Goal: Information Seeking & Learning: Learn about a topic

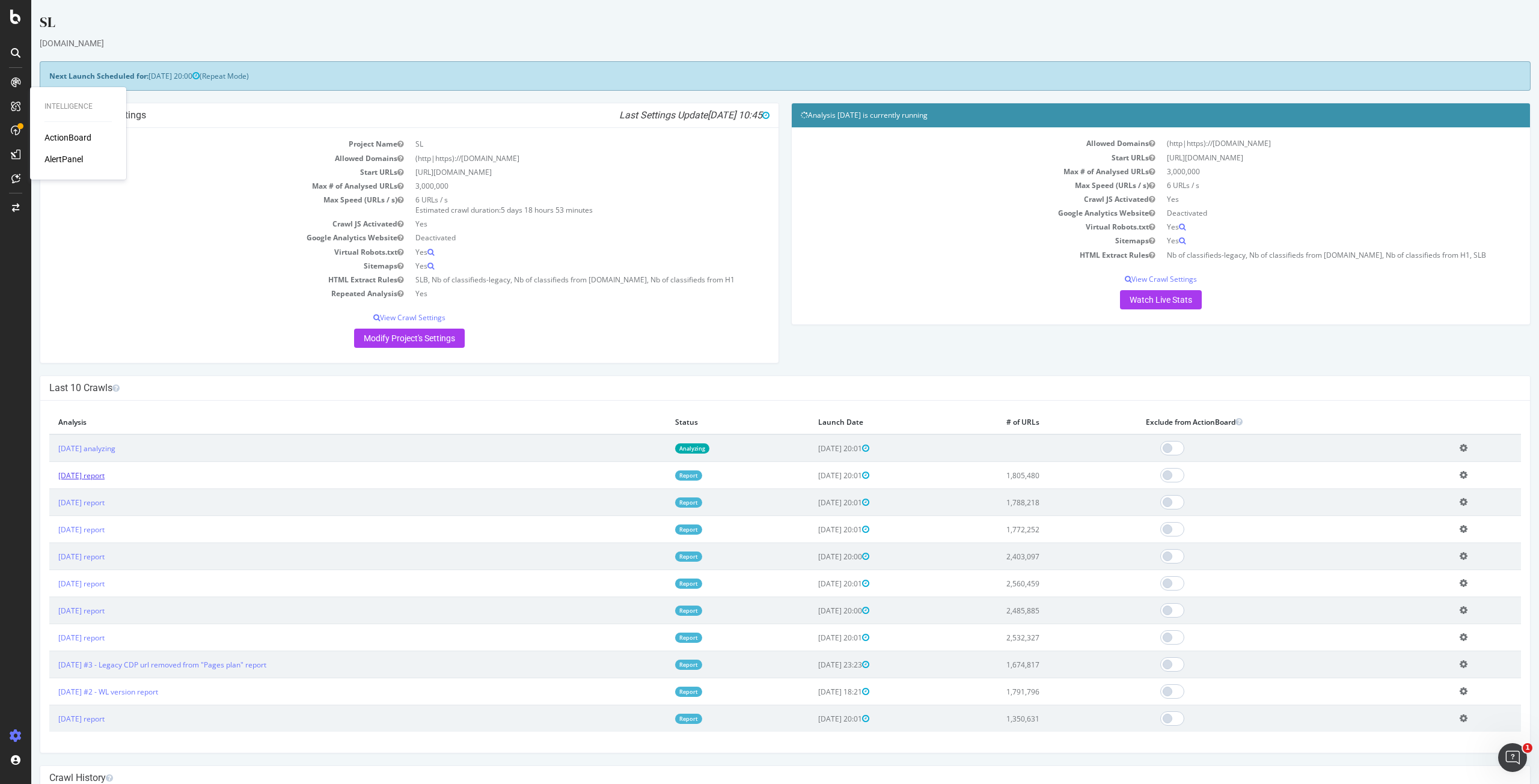
click at [105, 479] on link "2025 Sep. 5th report" at bounding box center [81, 475] width 46 height 10
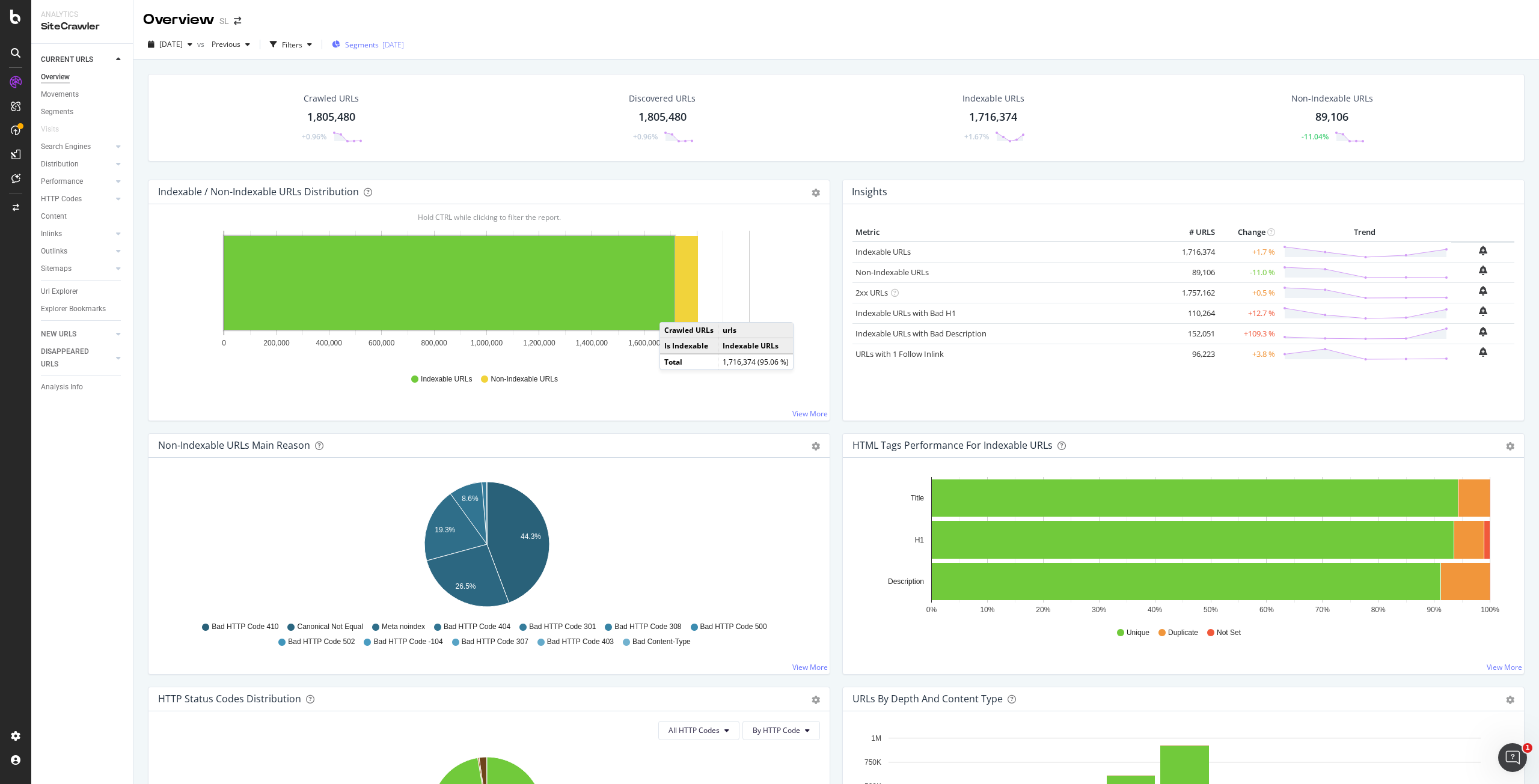
click at [376, 42] on span "Segments" at bounding box center [362, 45] width 34 height 10
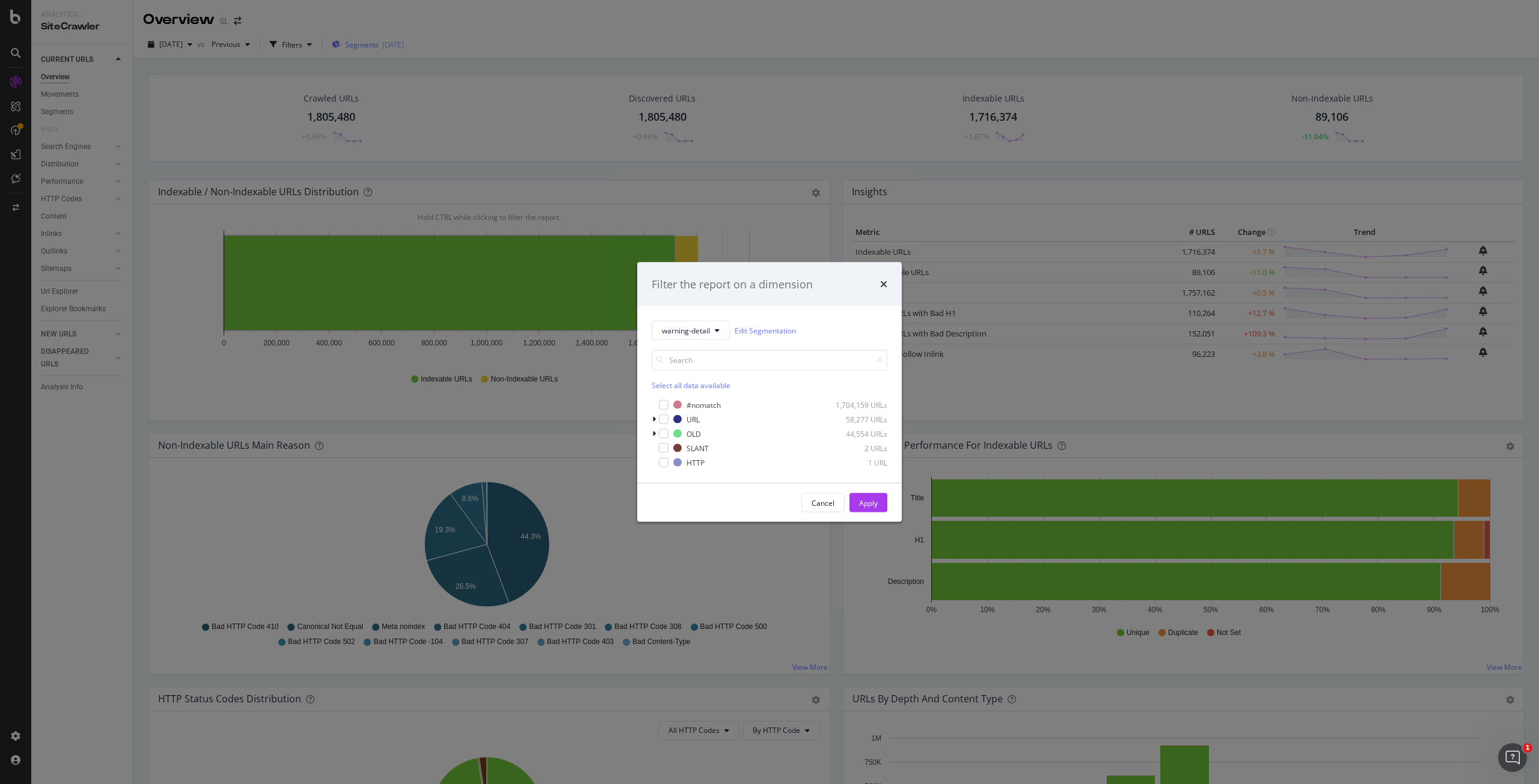
click at [376, 42] on div "Filter the report on a dimension warning-detail Edit Segmentation Select all da…" at bounding box center [770, 392] width 1539 height 784
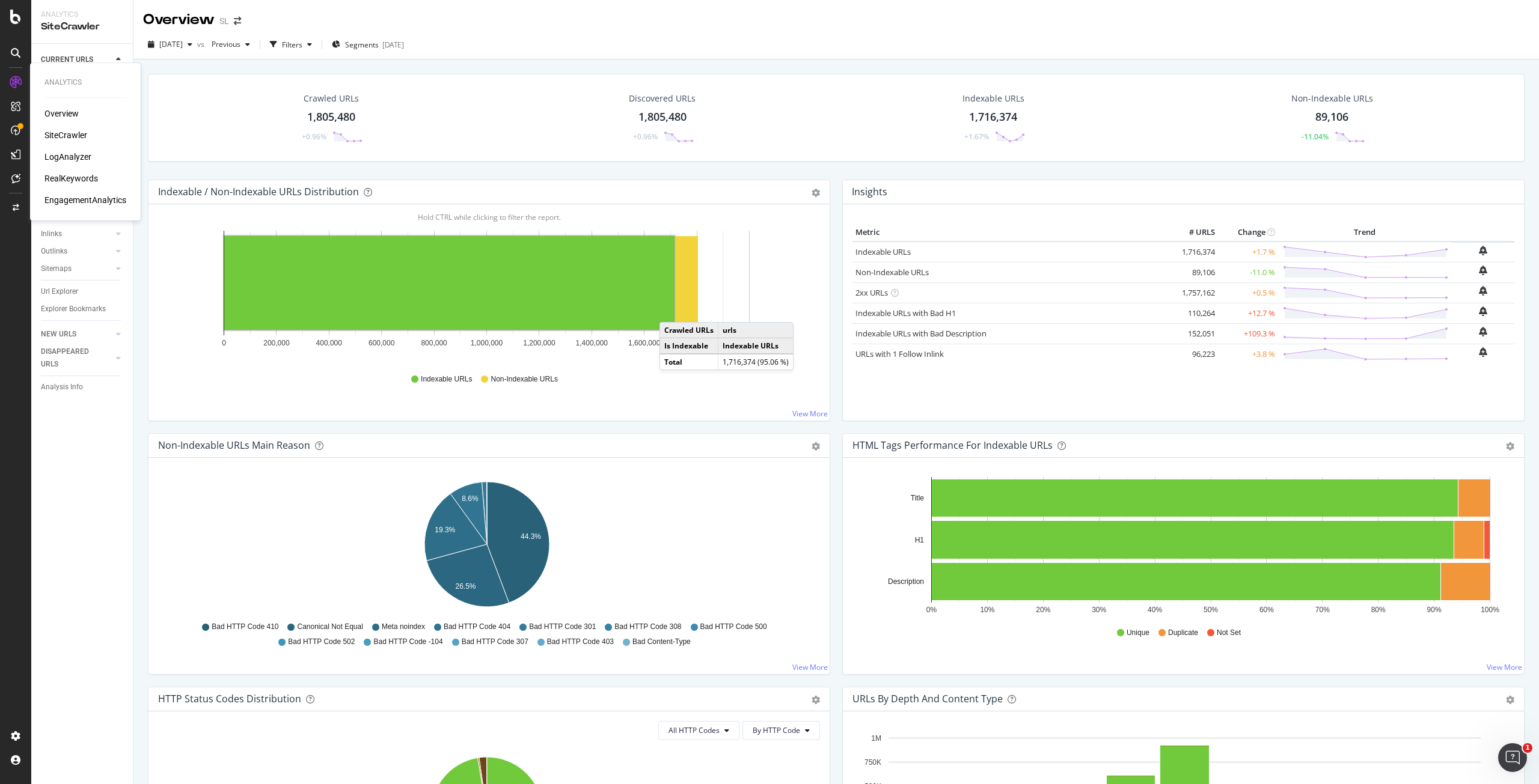
click at [53, 153] on div "LogAnalyzer" at bounding box center [68, 157] width 47 height 12
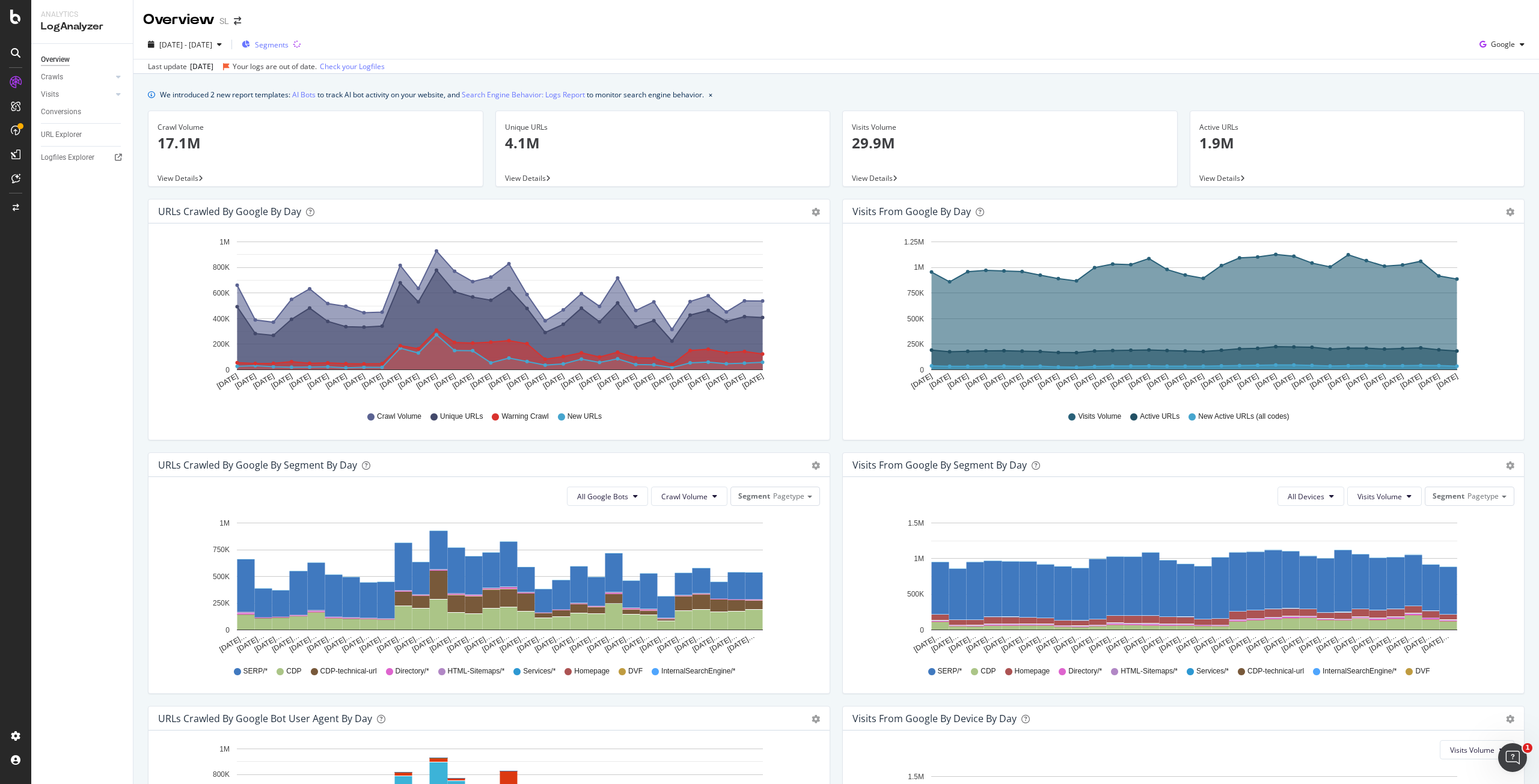
click at [289, 44] on span "Segments" at bounding box center [272, 45] width 34 height 10
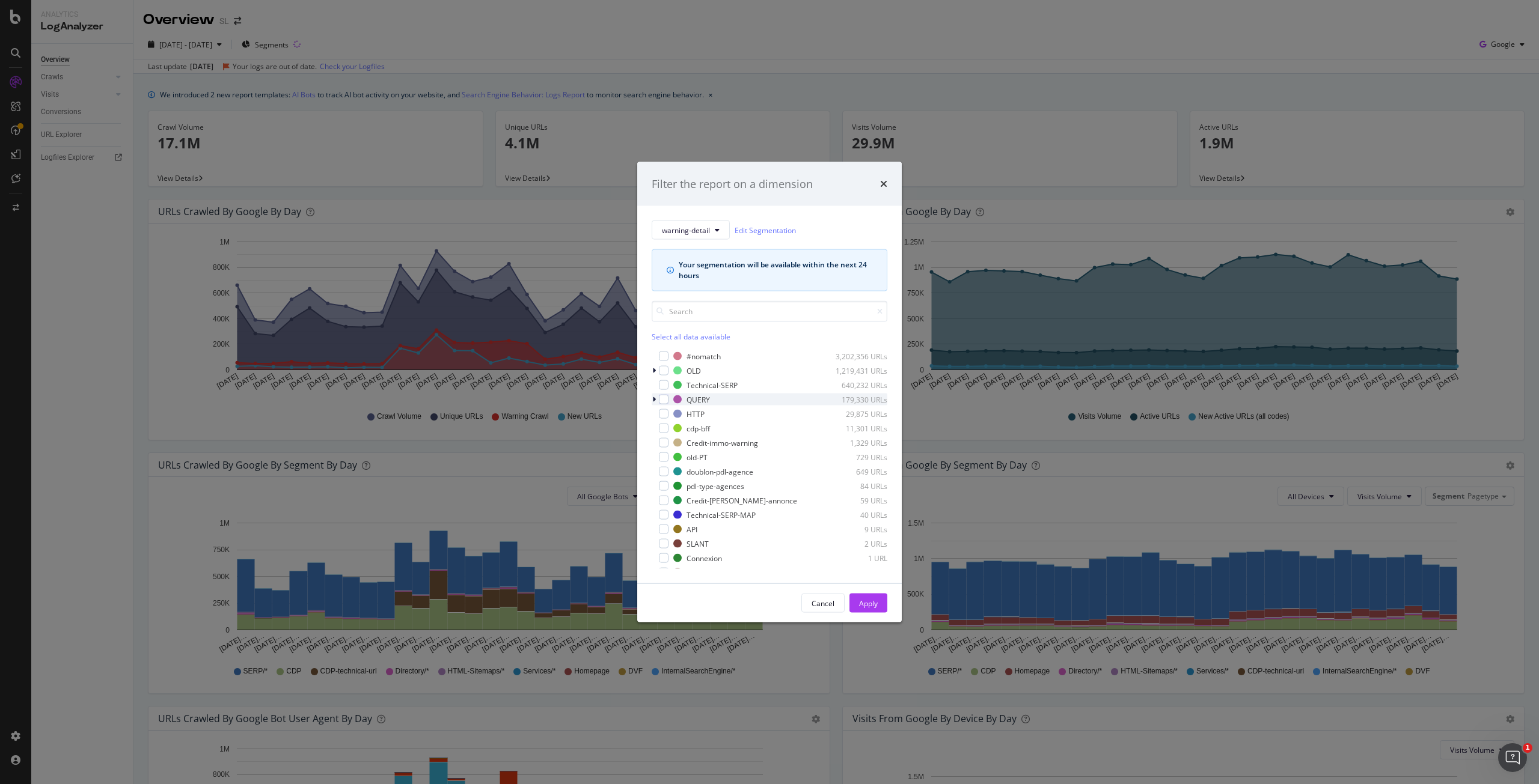
click at [654, 398] on icon "modal" at bounding box center [654, 400] width 4 height 7
click at [650, 400] on div "warning-detail Edit Segmentation Your segmentation will be available within the…" at bounding box center [770, 394] width 264 height 377
click at [655, 400] on icon "modal" at bounding box center [654, 400] width 5 height 7
click at [882, 187] on icon "times" at bounding box center [884, 184] width 7 height 10
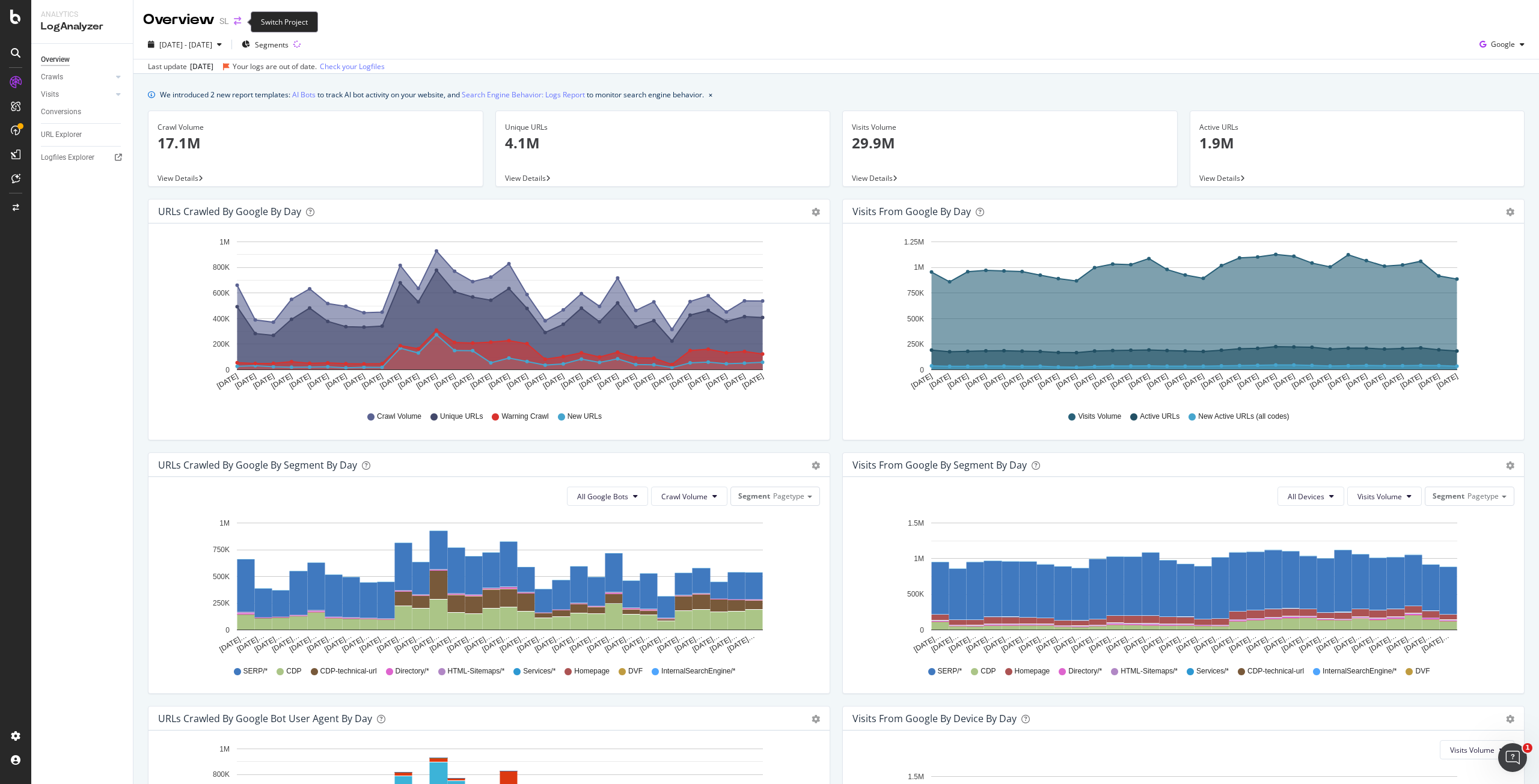
click at [240, 23] on icon "arrow-right-arrow-left" at bounding box center [237, 21] width 7 height 9
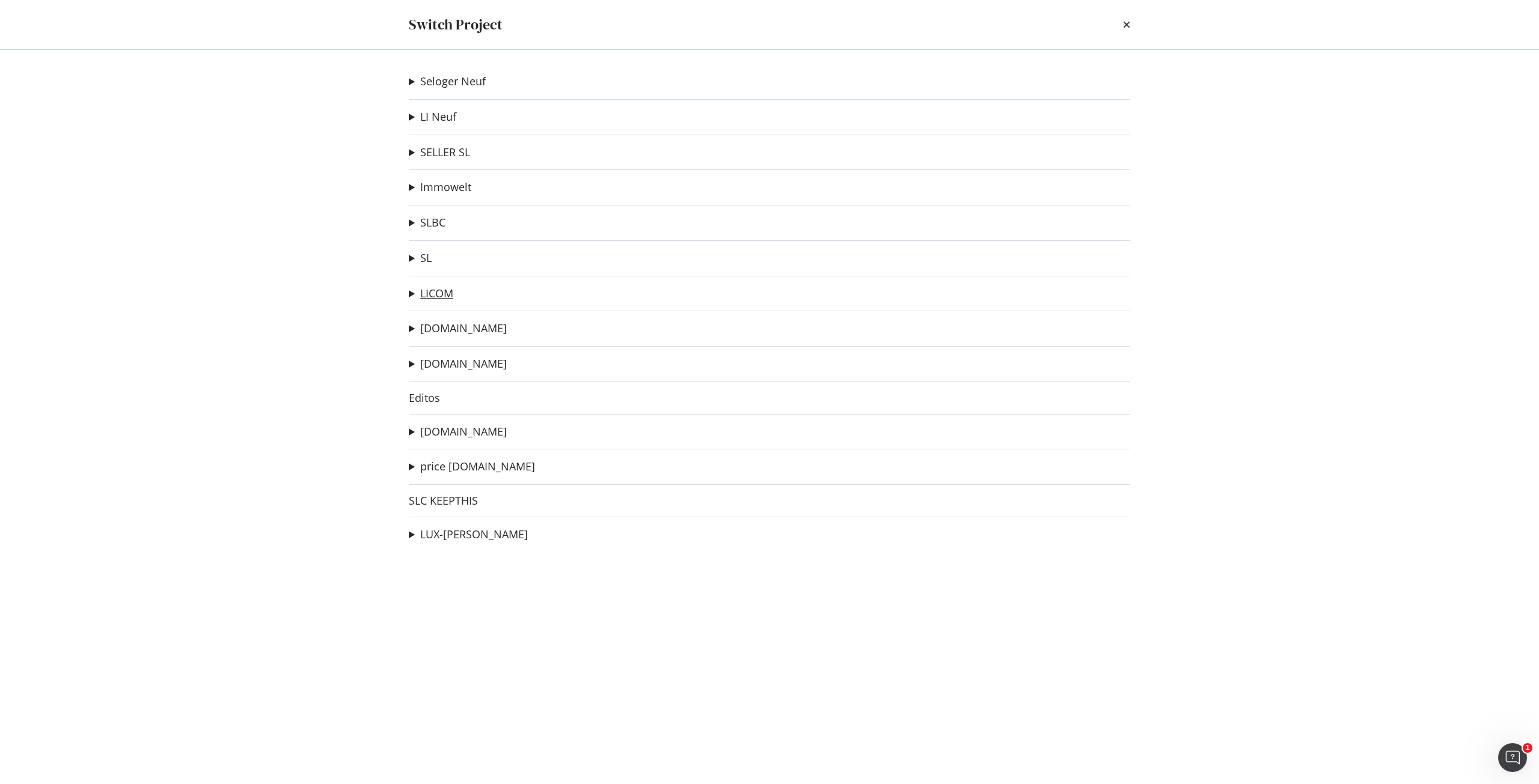
click at [425, 294] on link "LICOM" at bounding box center [437, 294] width 33 height 13
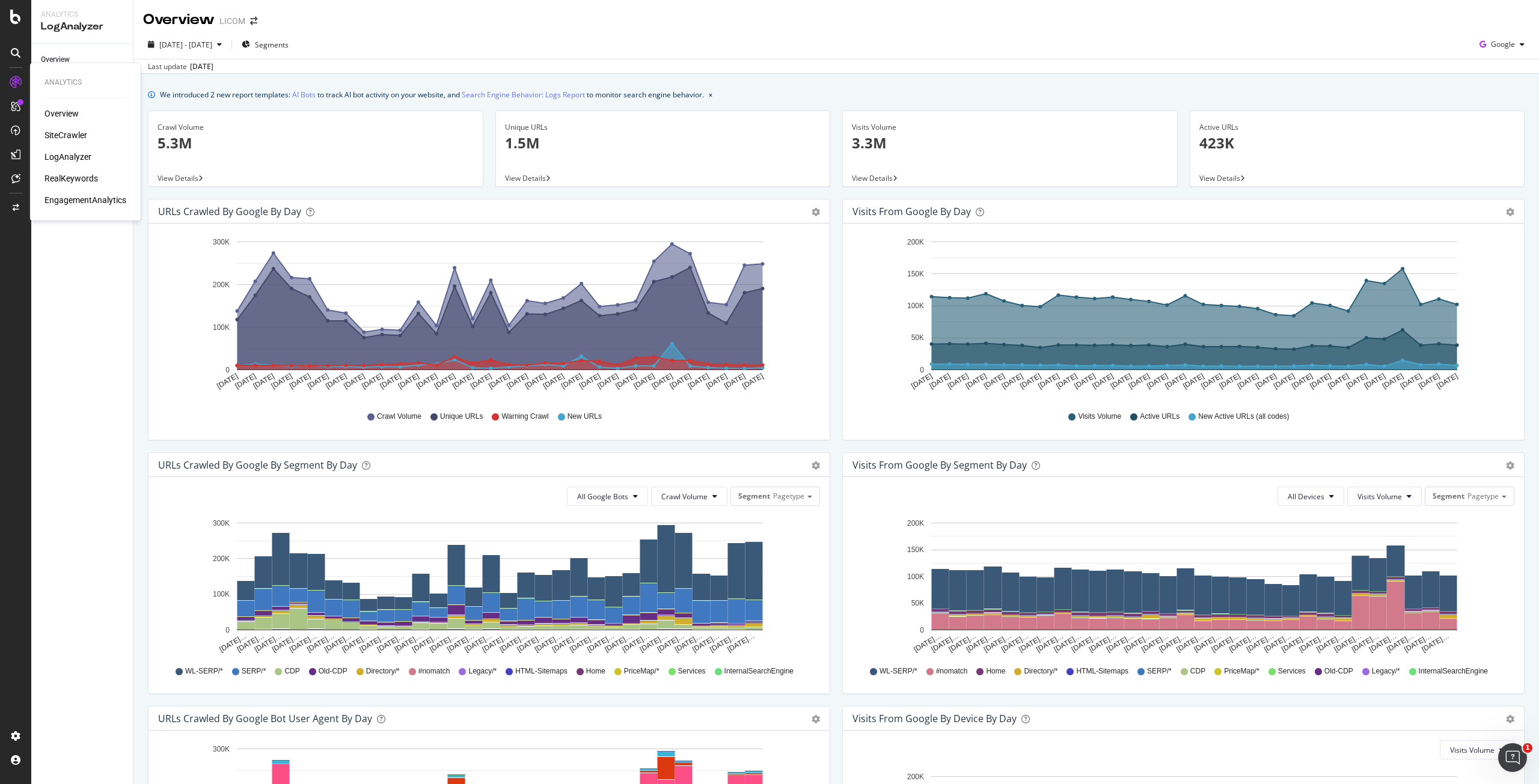
click at [71, 136] on div "SiteCrawler" at bounding box center [66, 135] width 43 height 12
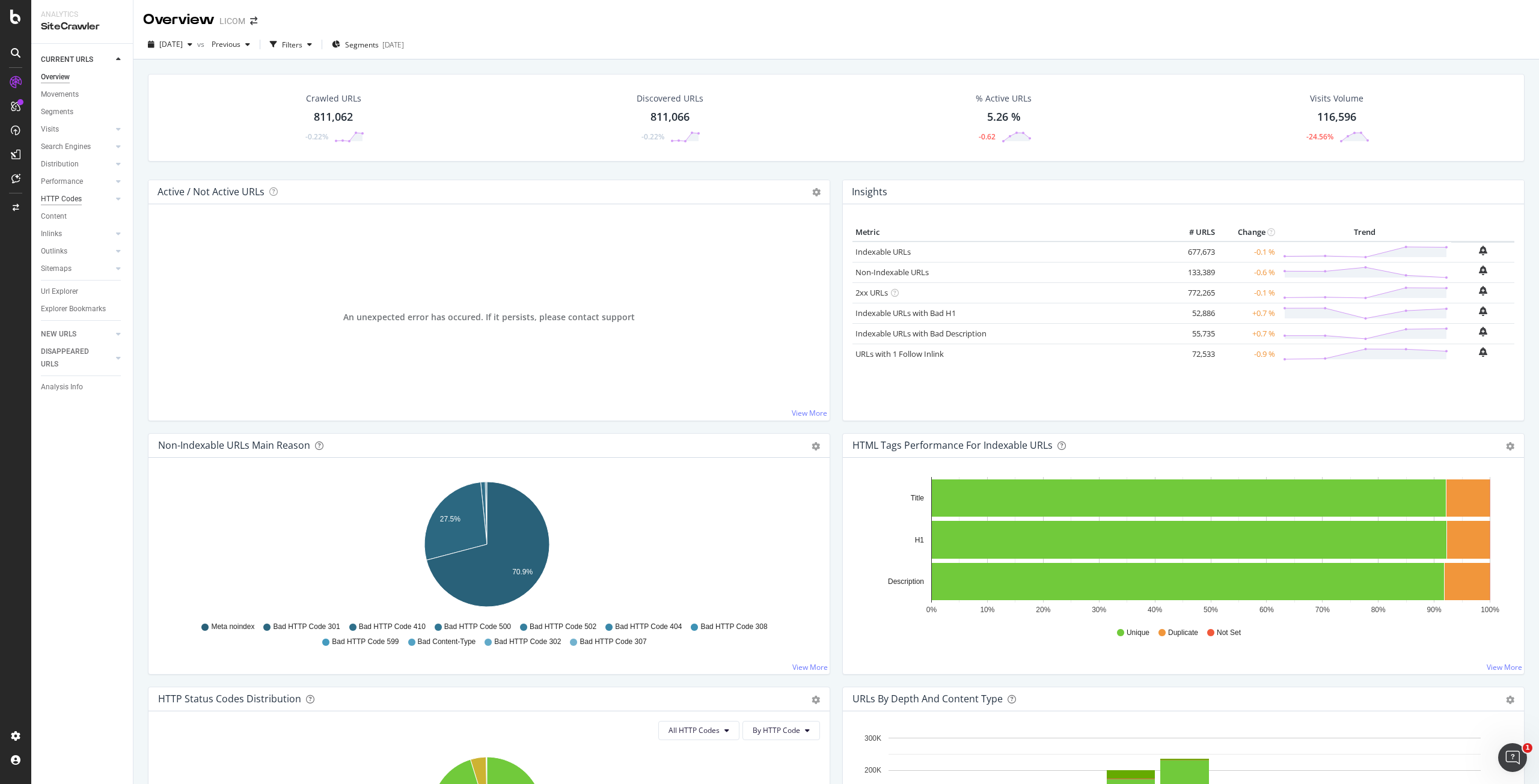
click at [53, 196] on div "HTTP Codes" at bounding box center [61, 199] width 41 height 13
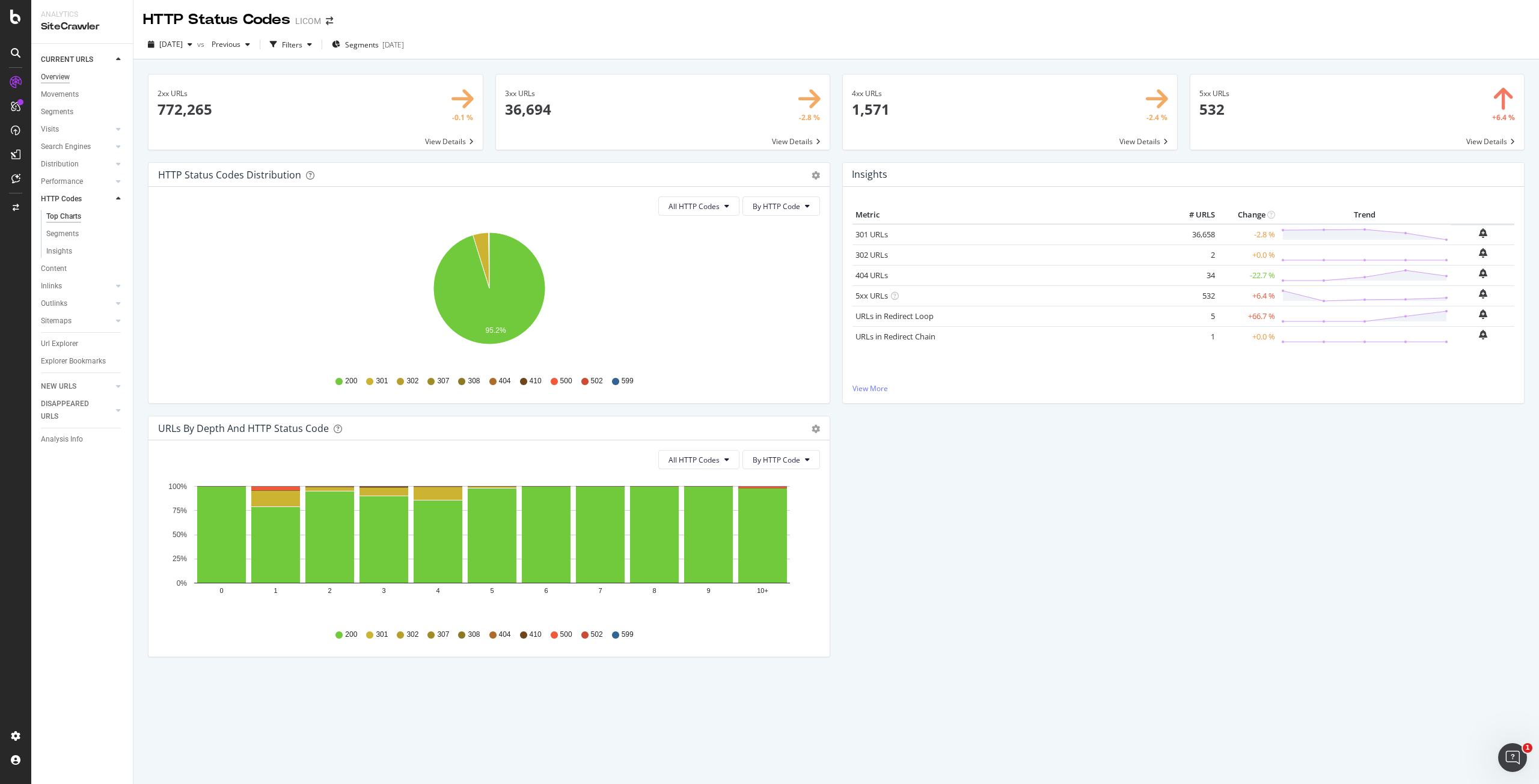
click at [58, 76] on div "Overview" at bounding box center [55, 77] width 29 height 13
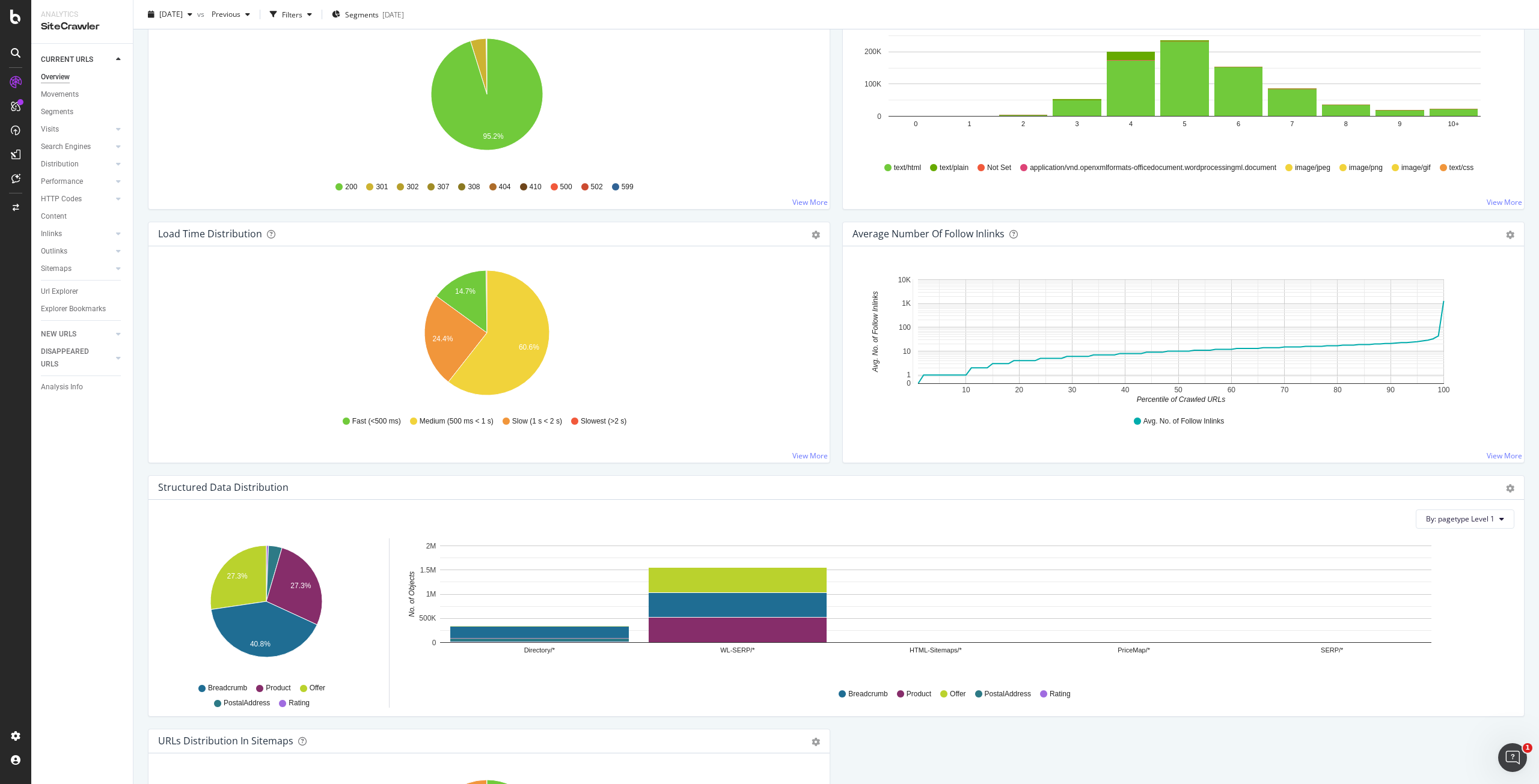
scroll to position [478, 0]
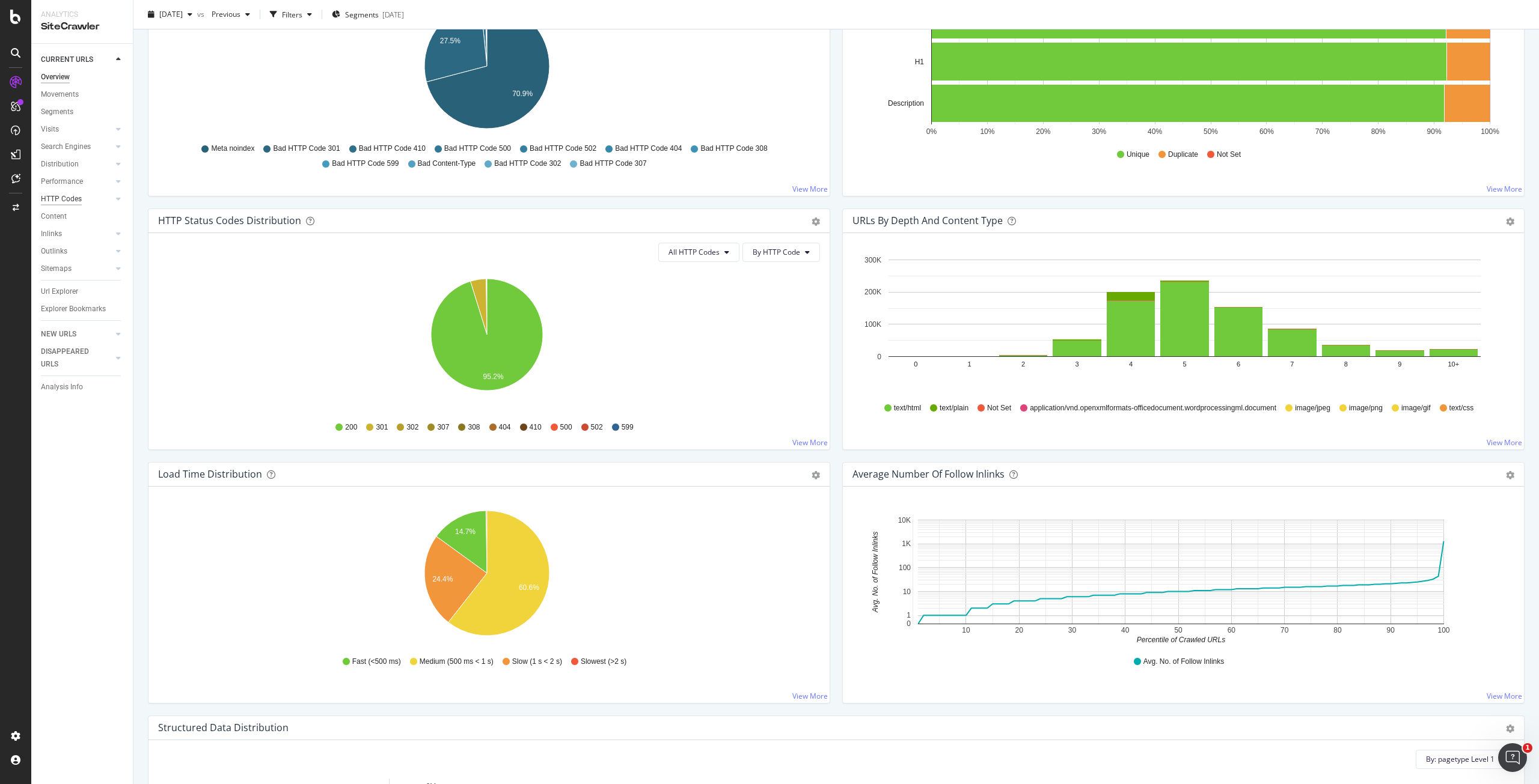
click at [62, 201] on div "HTTP Codes" at bounding box center [61, 199] width 41 height 13
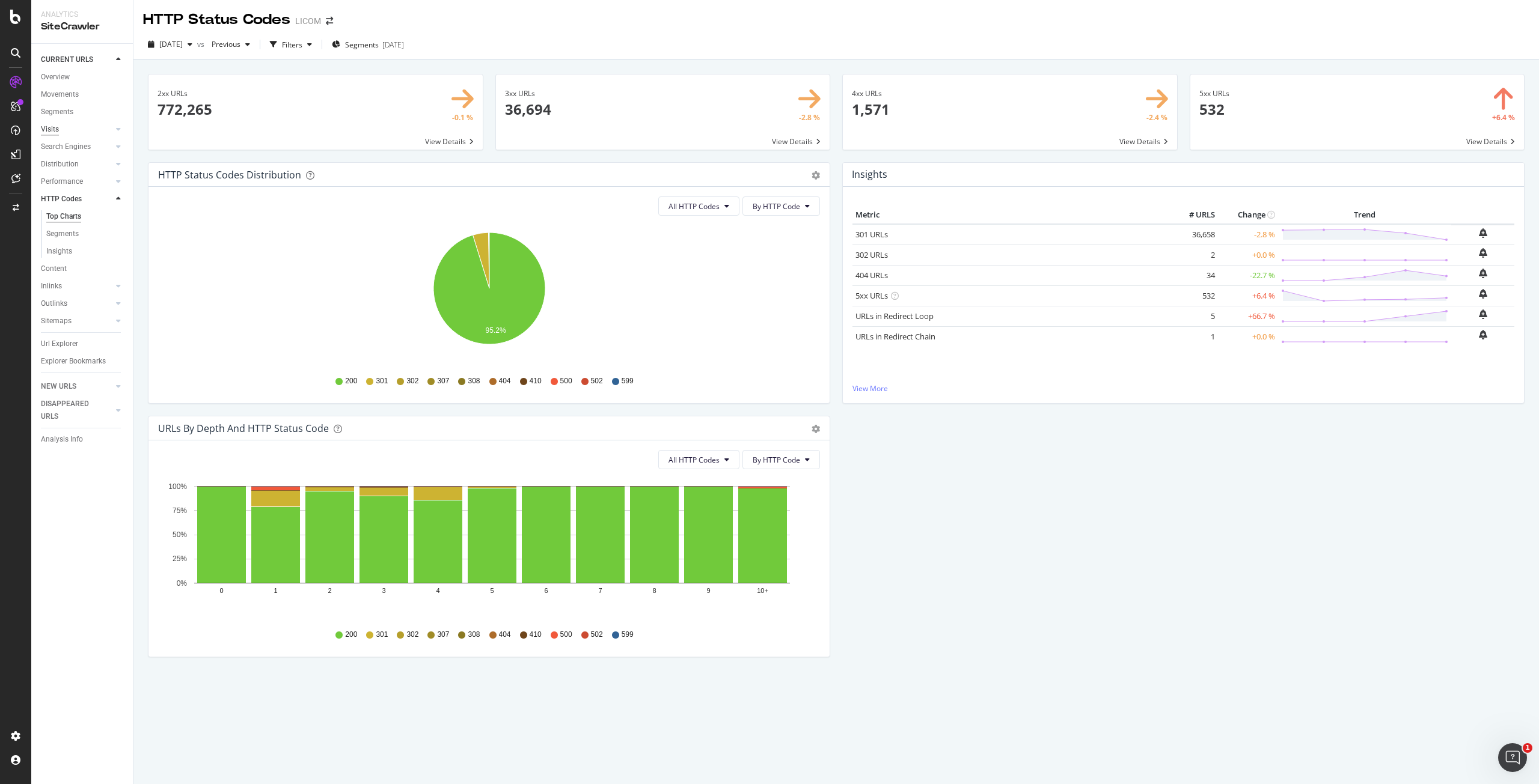
click at [51, 128] on div "Visits" at bounding box center [50, 129] width 18 height 13
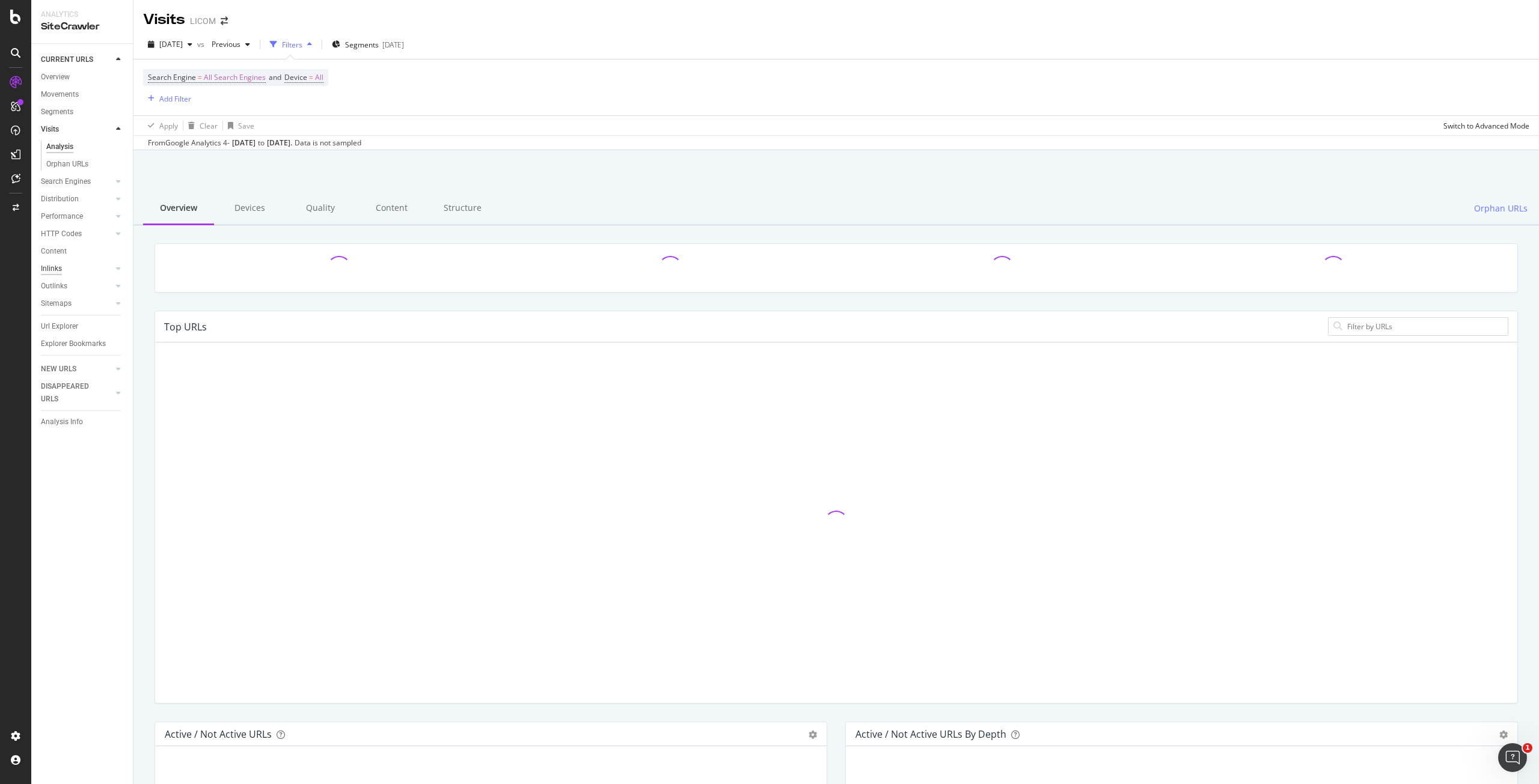
click at [57, 271] on div "Inlinks" at bounding box center [51, 268] width 21 height 13
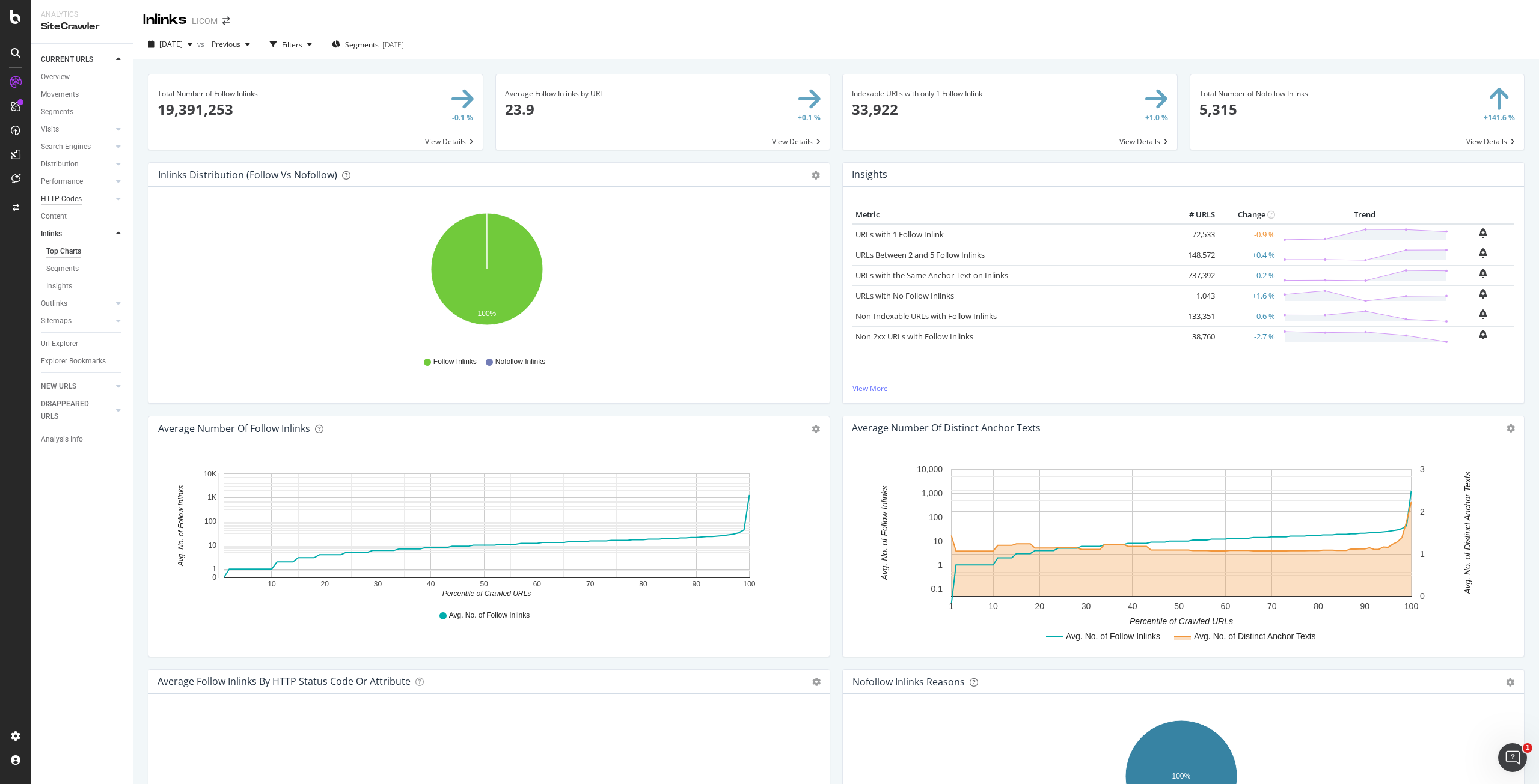
click at [60, 198] on div "HTTP Codes" at bounding box center [61, 199] width 41 height 13
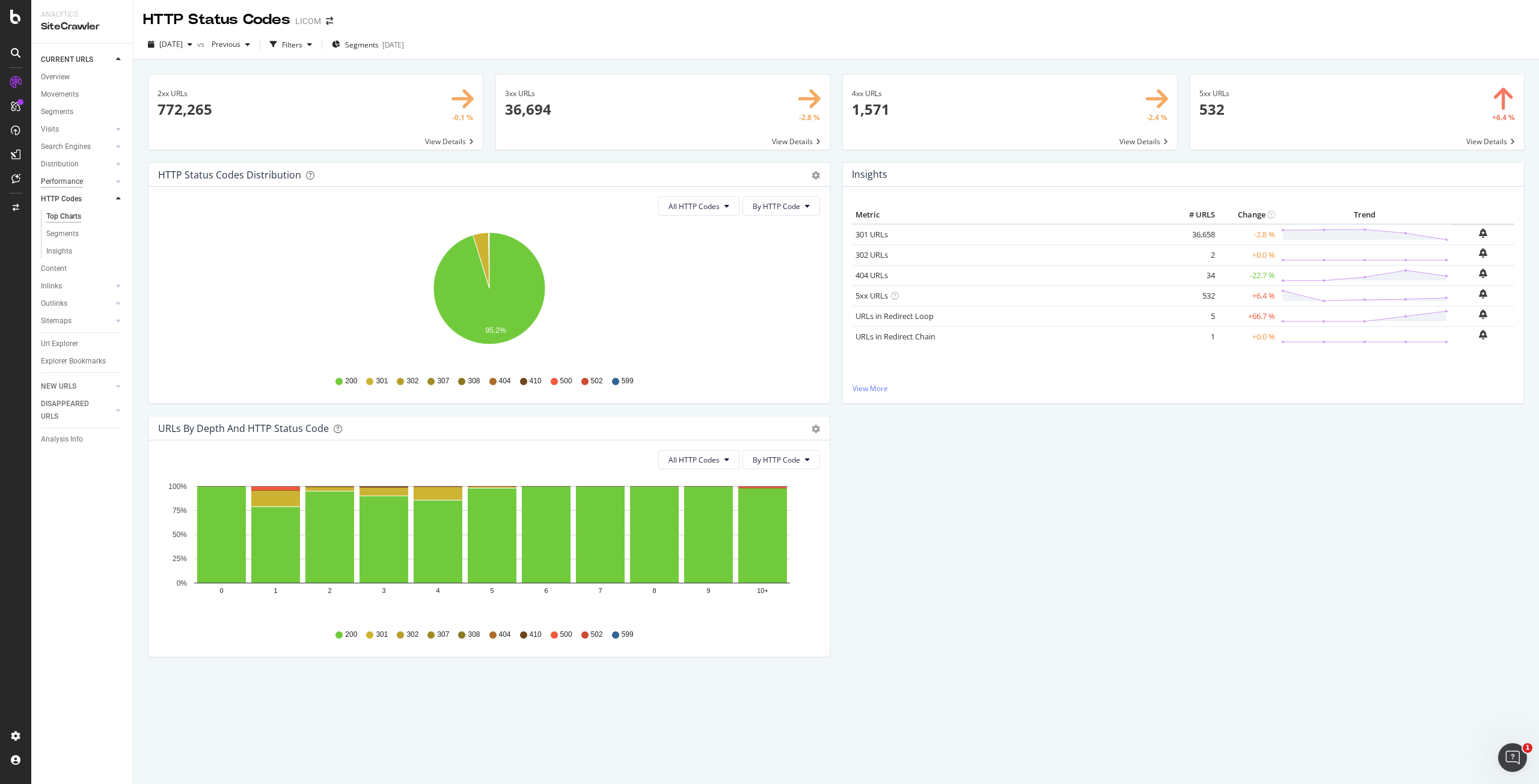
click at [60, 181] on div "Performance" at bounding box center [62, 182] width 42 height 13
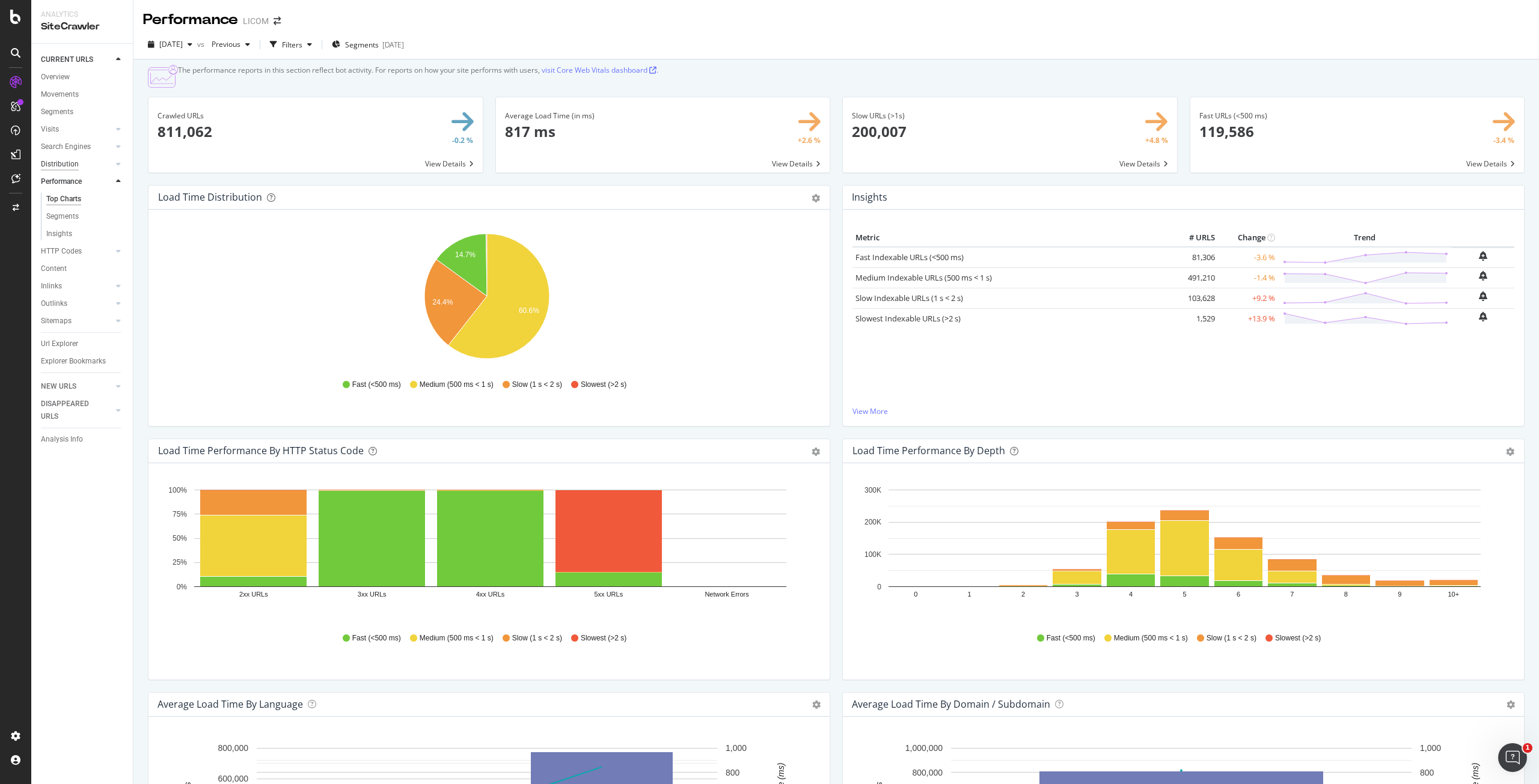
click at [61, 163] on div "Distribution" at bounding box center [60, 164] width 38 height 13
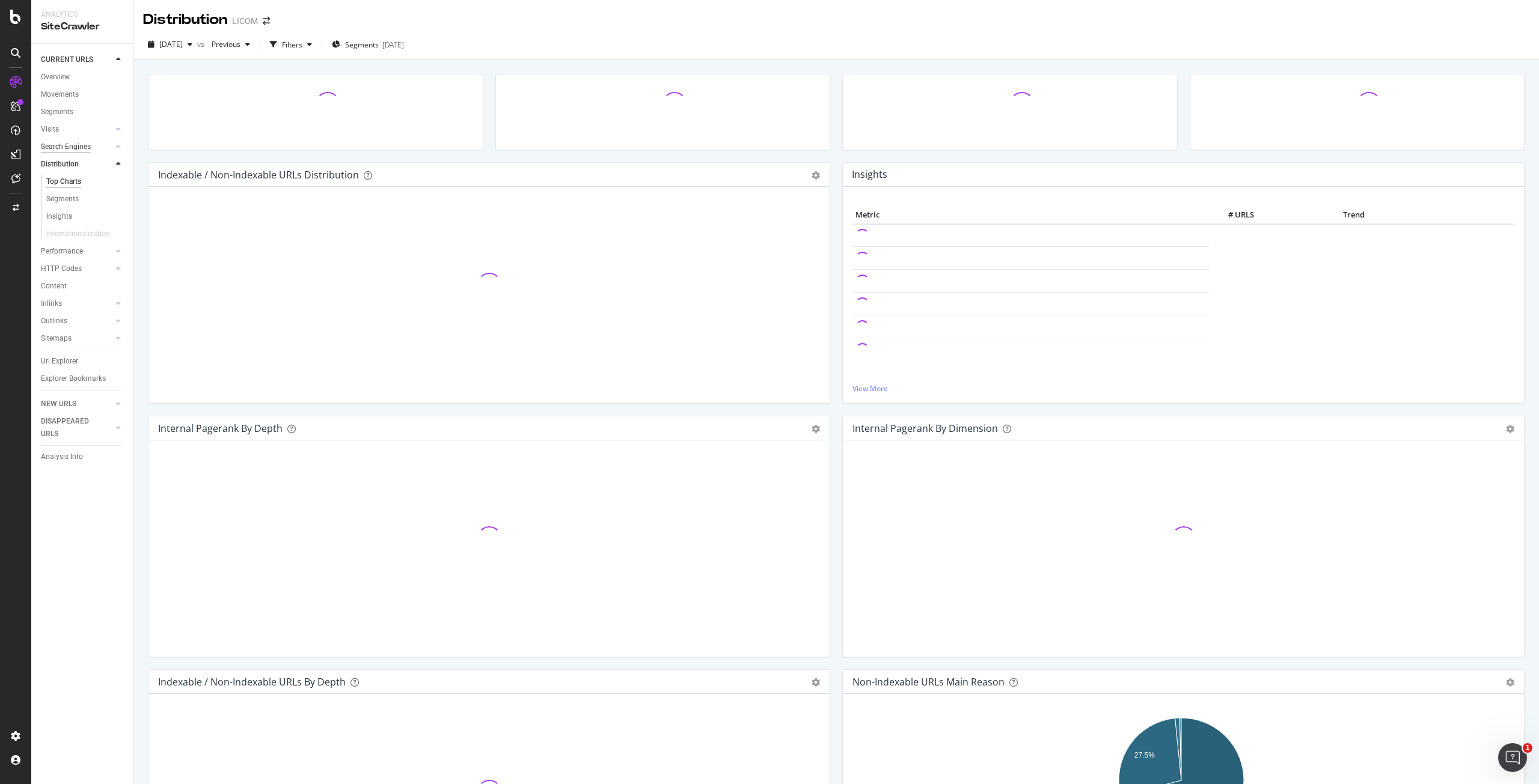
click at [63, 149] on div "Search Engines" at bounding box center [66, 147] width 50 height 13
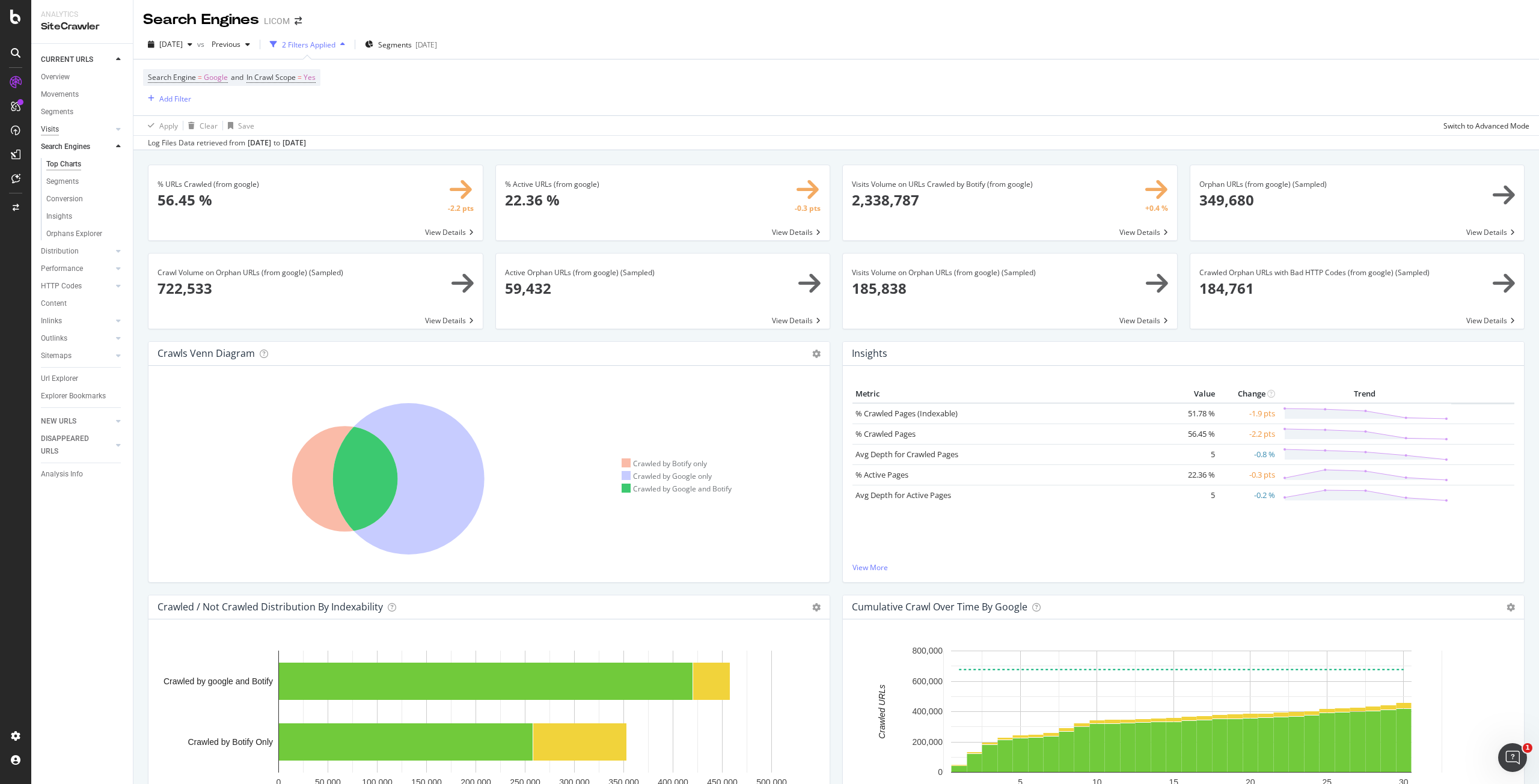
click at [52, 130] on div "Visits" at bounding box center [50, 129] width 18 height 13
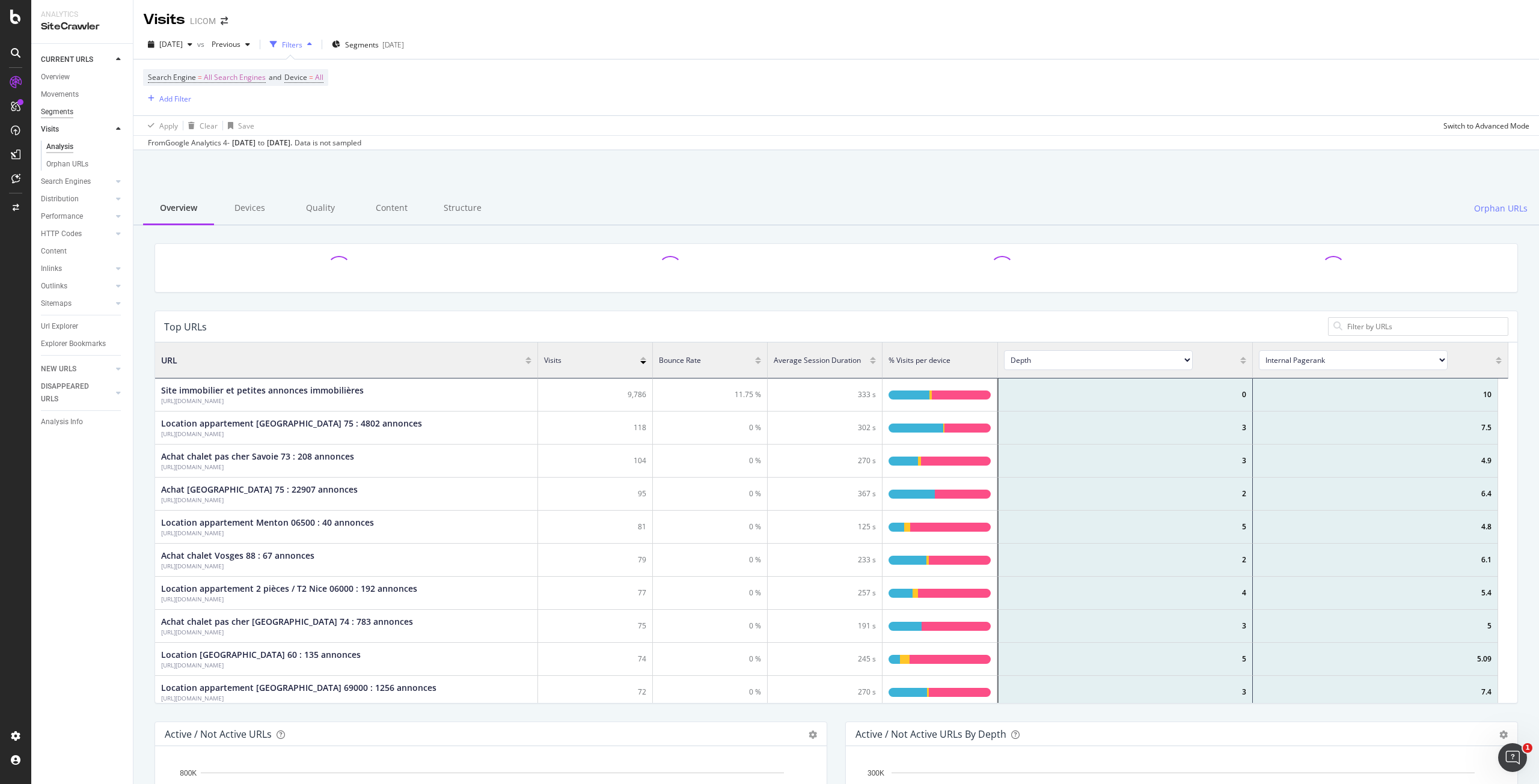
scroll to position [352, 1344]
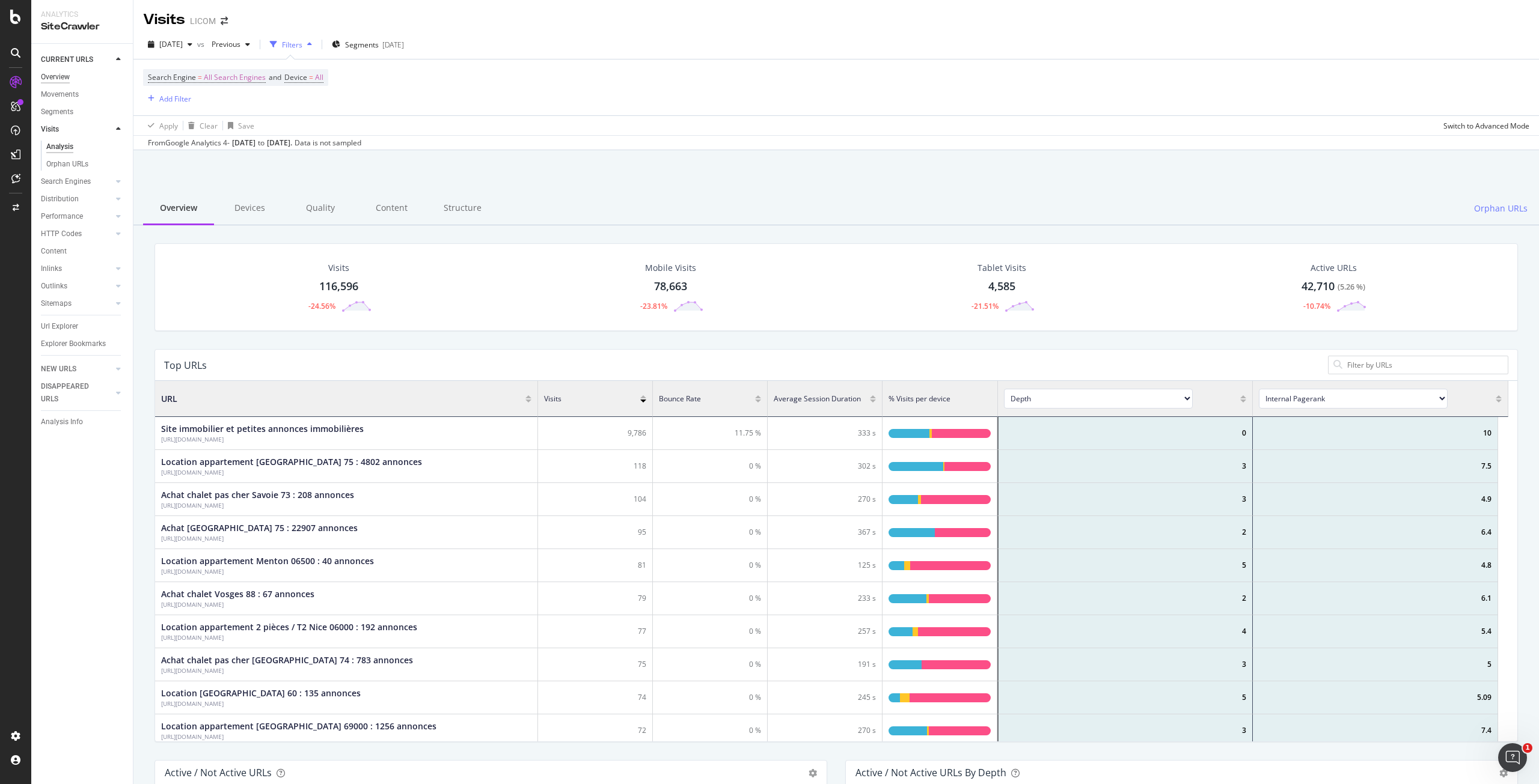
click at [53, 78] on div "Overview" at bounding box center [55, 77] width 29 height 13
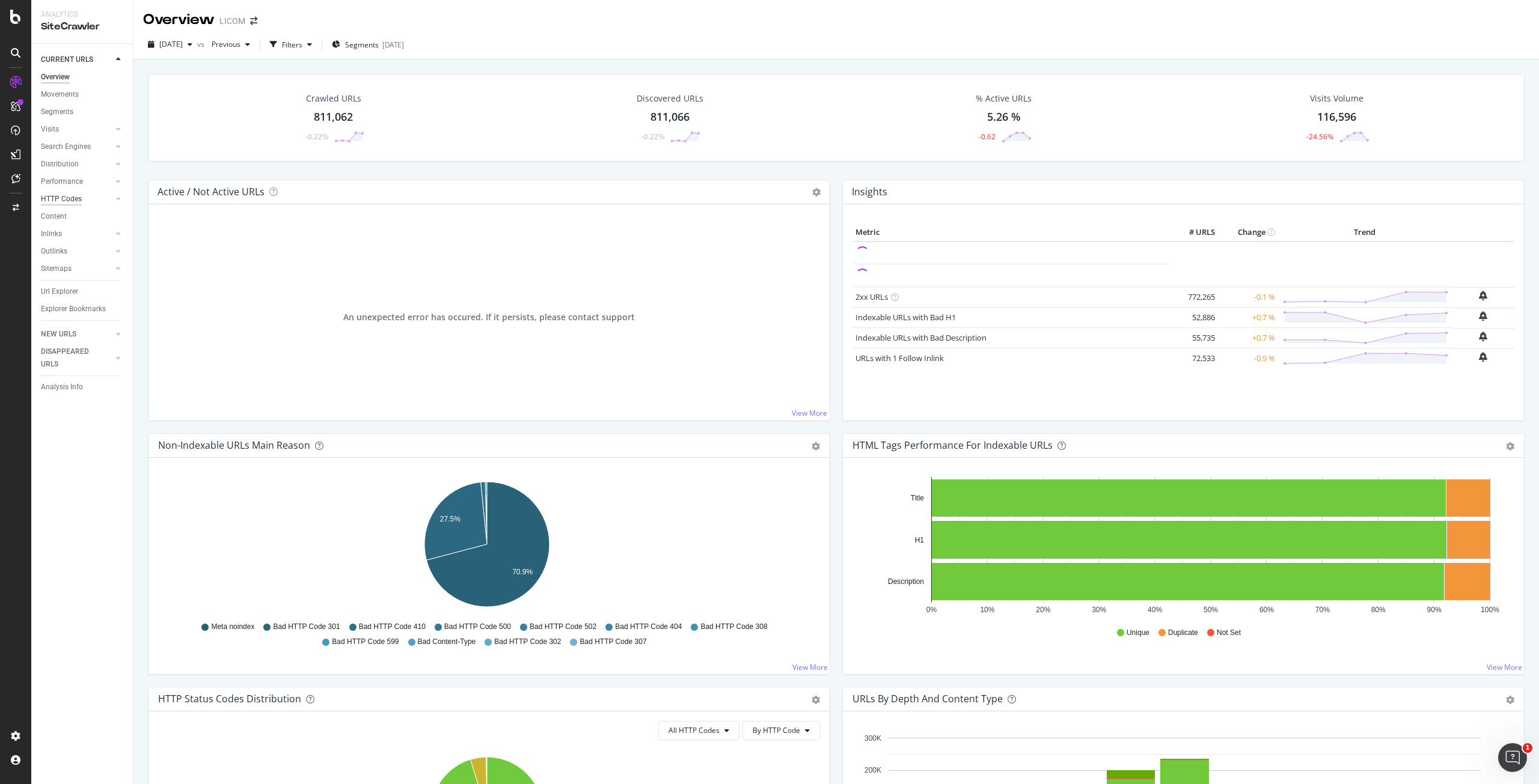
click at [64, 201] on div "HTTP Codes" at bounding box center [61, 199] width 41 height 13
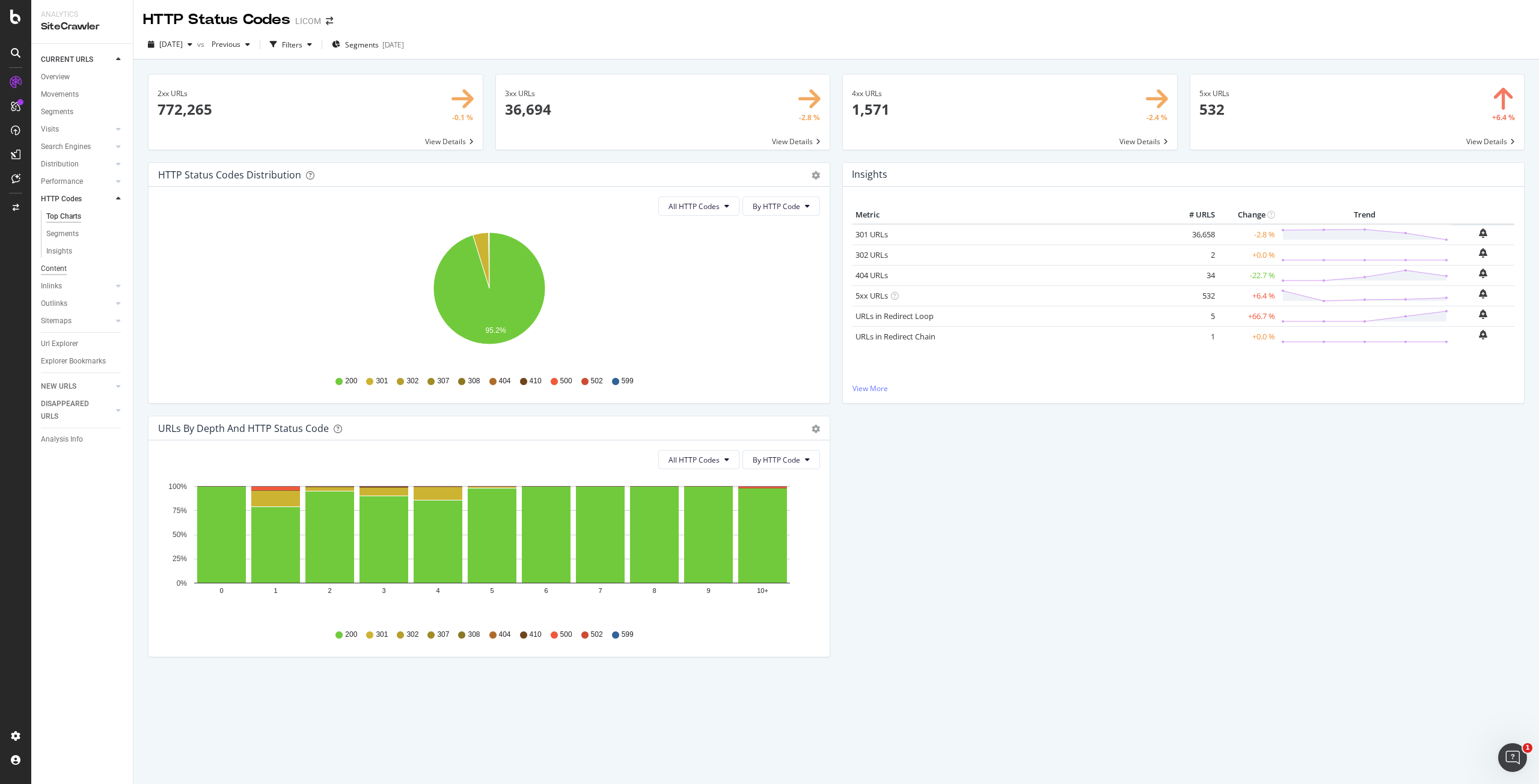
click at [62, 275] on div "Content" at bounding box center [54, 268] width 26 height 13
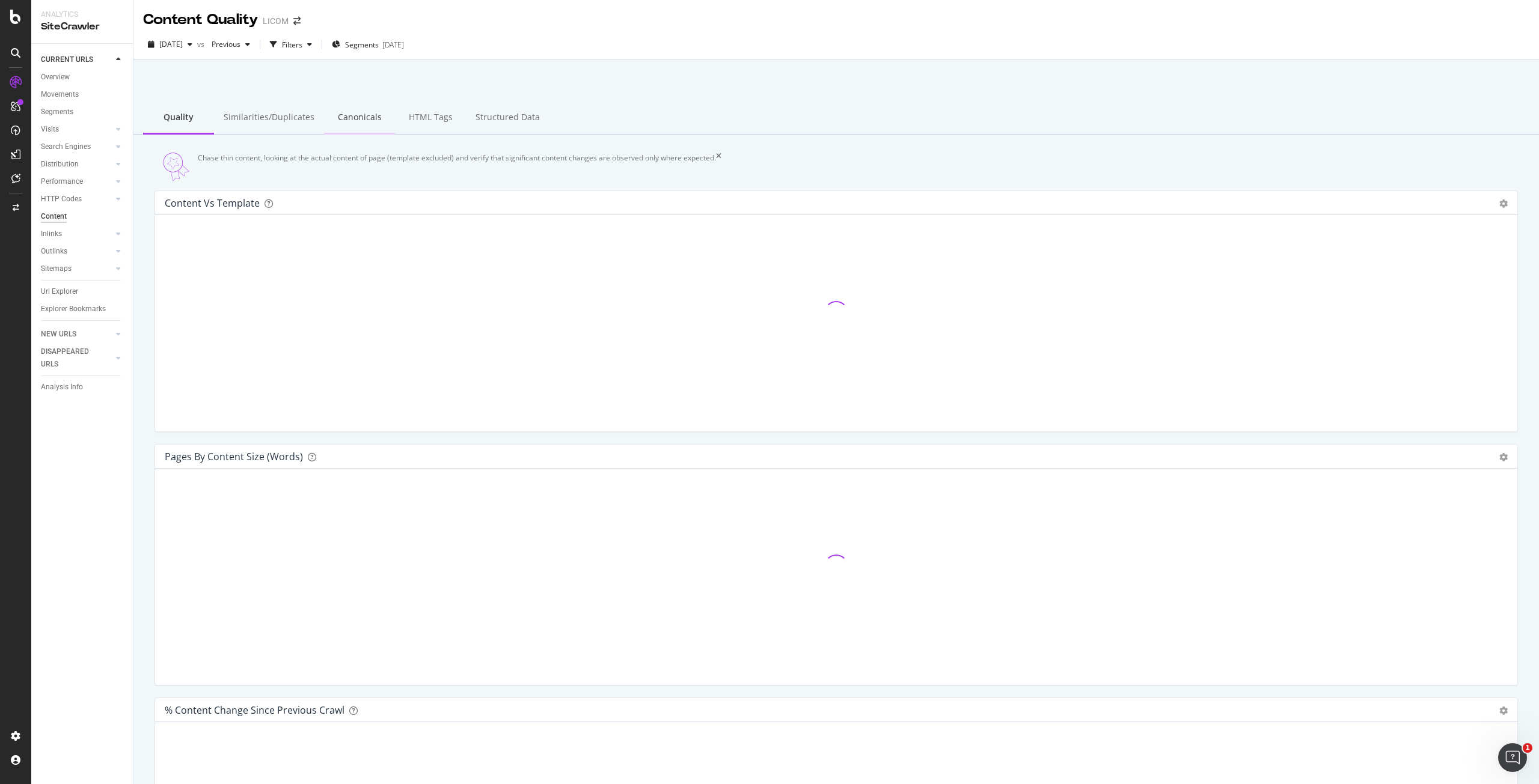
click at [337, 120] on div "Canonicals" at bounding box center [360, 118] width 71 height 33
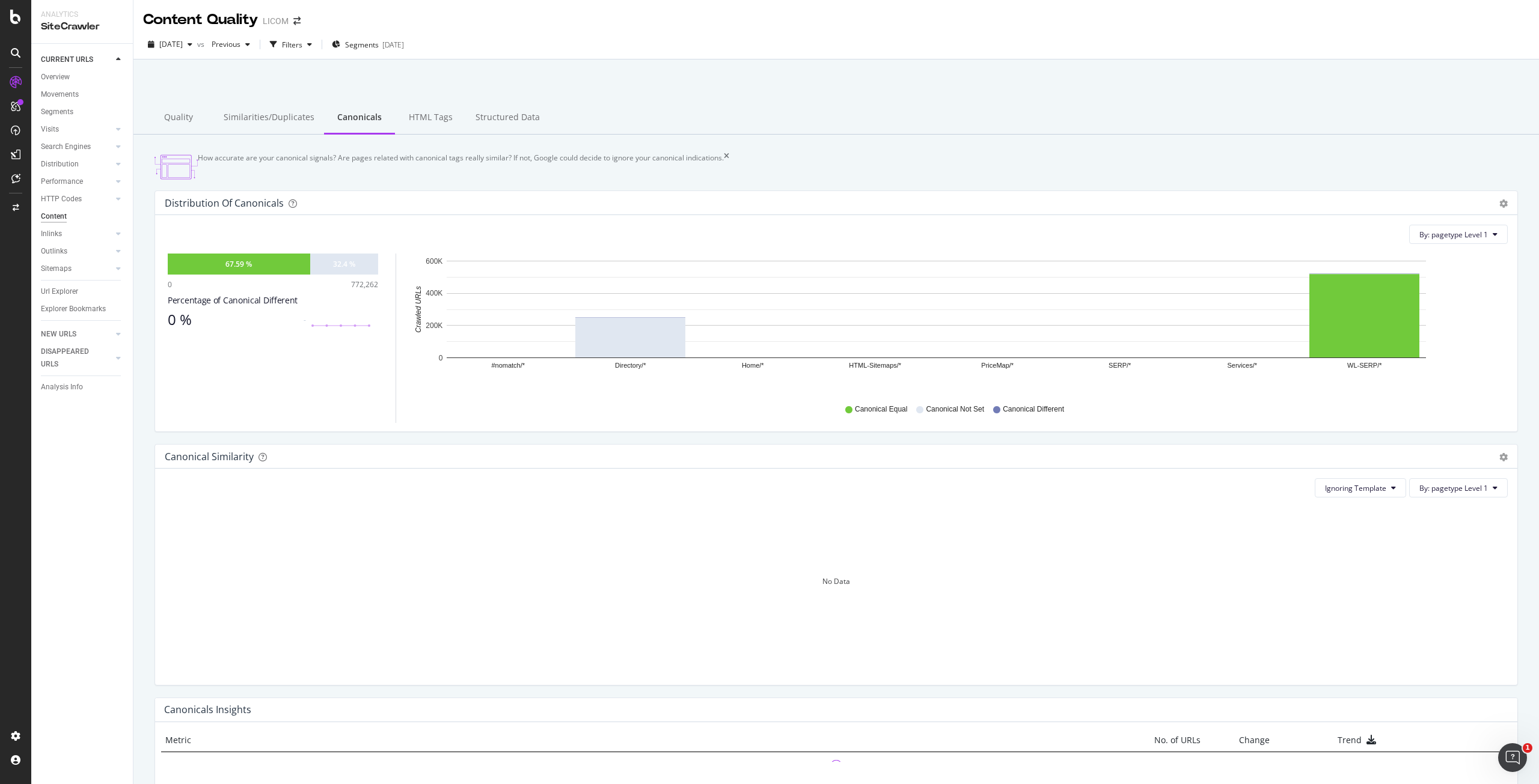
click at [569, 423] on div "Canonical Equal Canonical Not Set Canonical Different" at bounding box center [959, 410] width 1085 height 27
click at [335, 269] on div "32.4 %" at bounding box center [344, 264] width 22 height 10
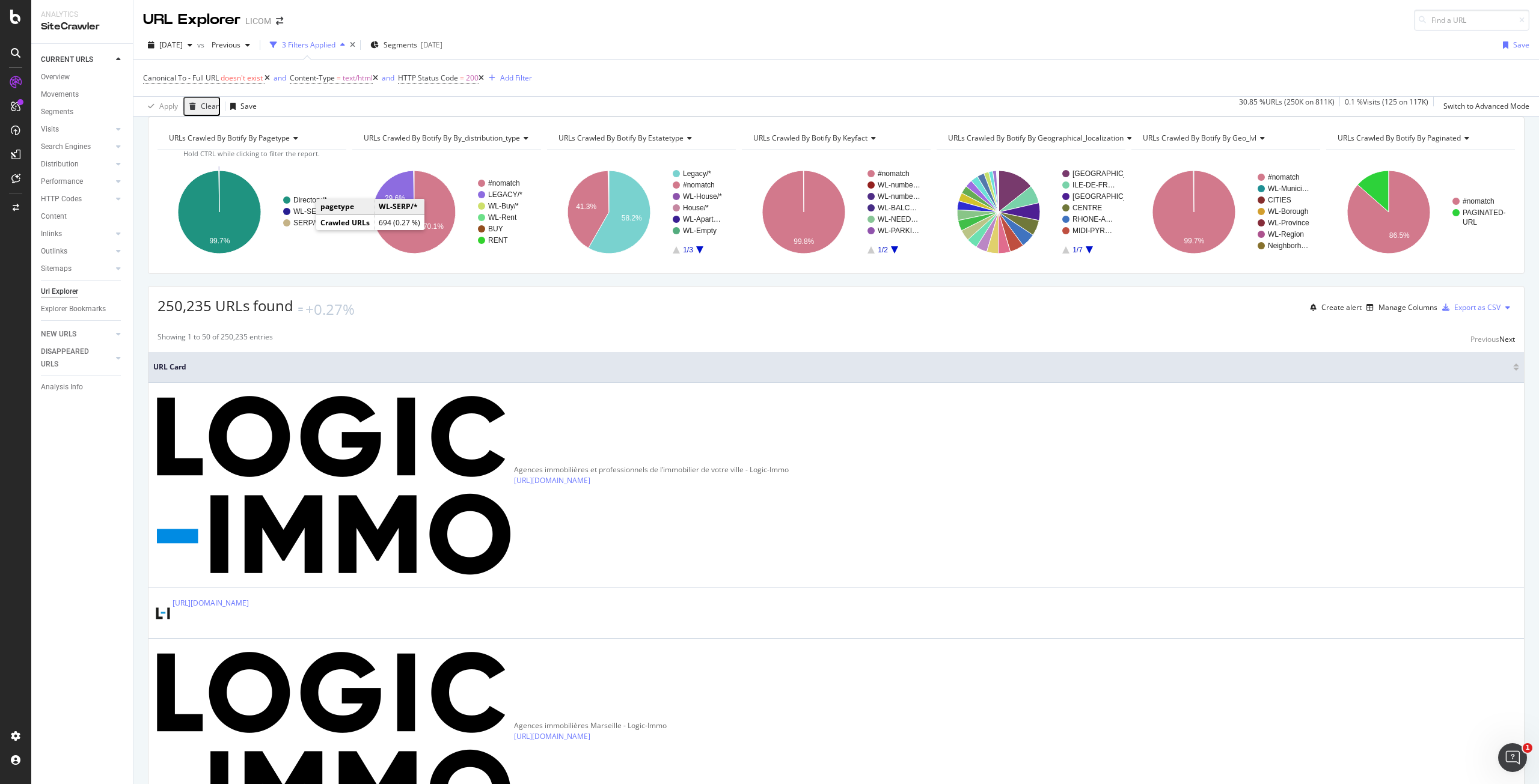
click at [306, 216] on text "WL-SERP/*" at bounding box center [313, 212] width 38 height 9
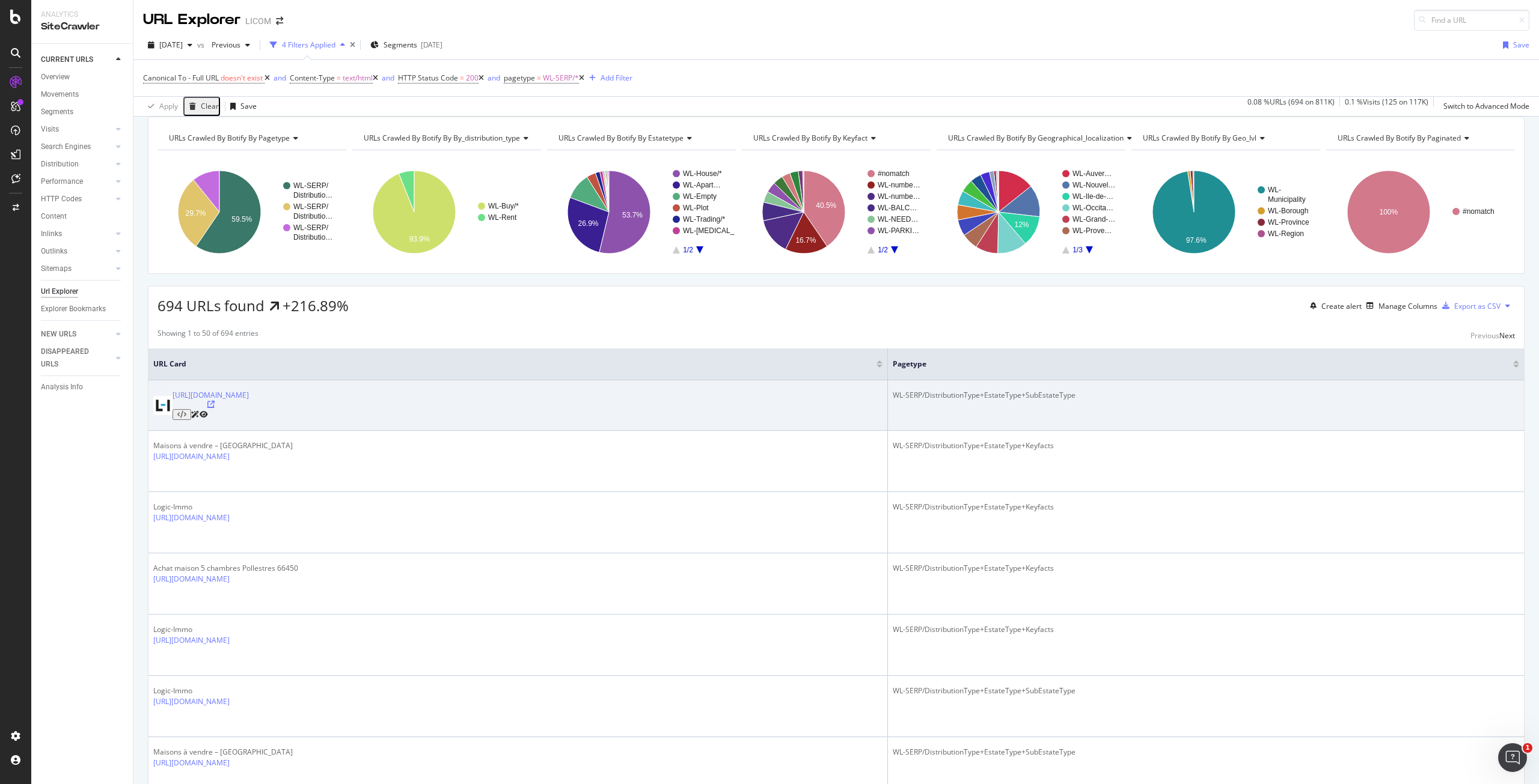
click at [215, 408] on icon at bounding box center [211, 404] width 7 height 7
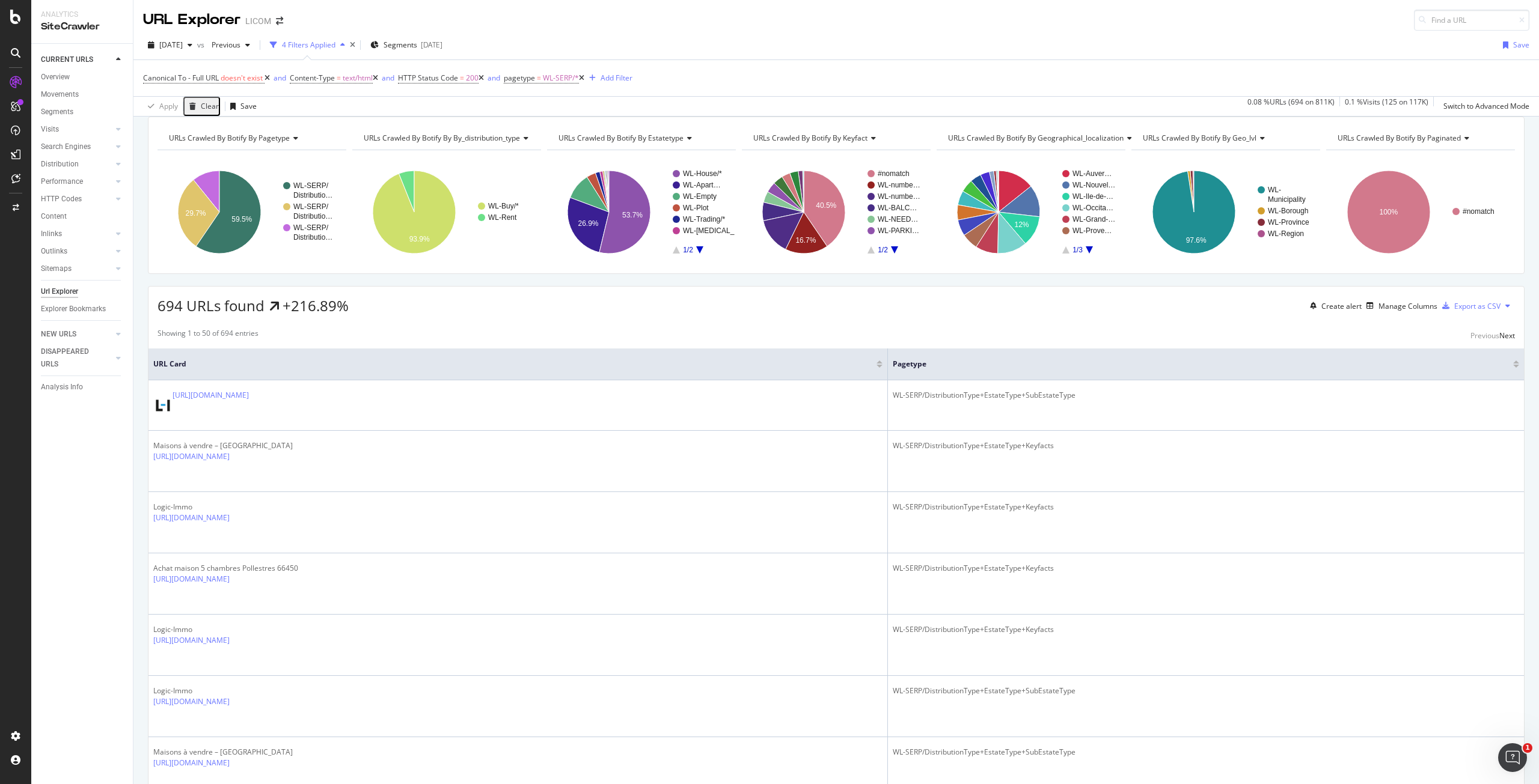
click at [596, 311] on div "694 URLs found +216.89% Create alert Manage Columns Export as CSV" at bounding box center [836, 301] width 1375 height 29
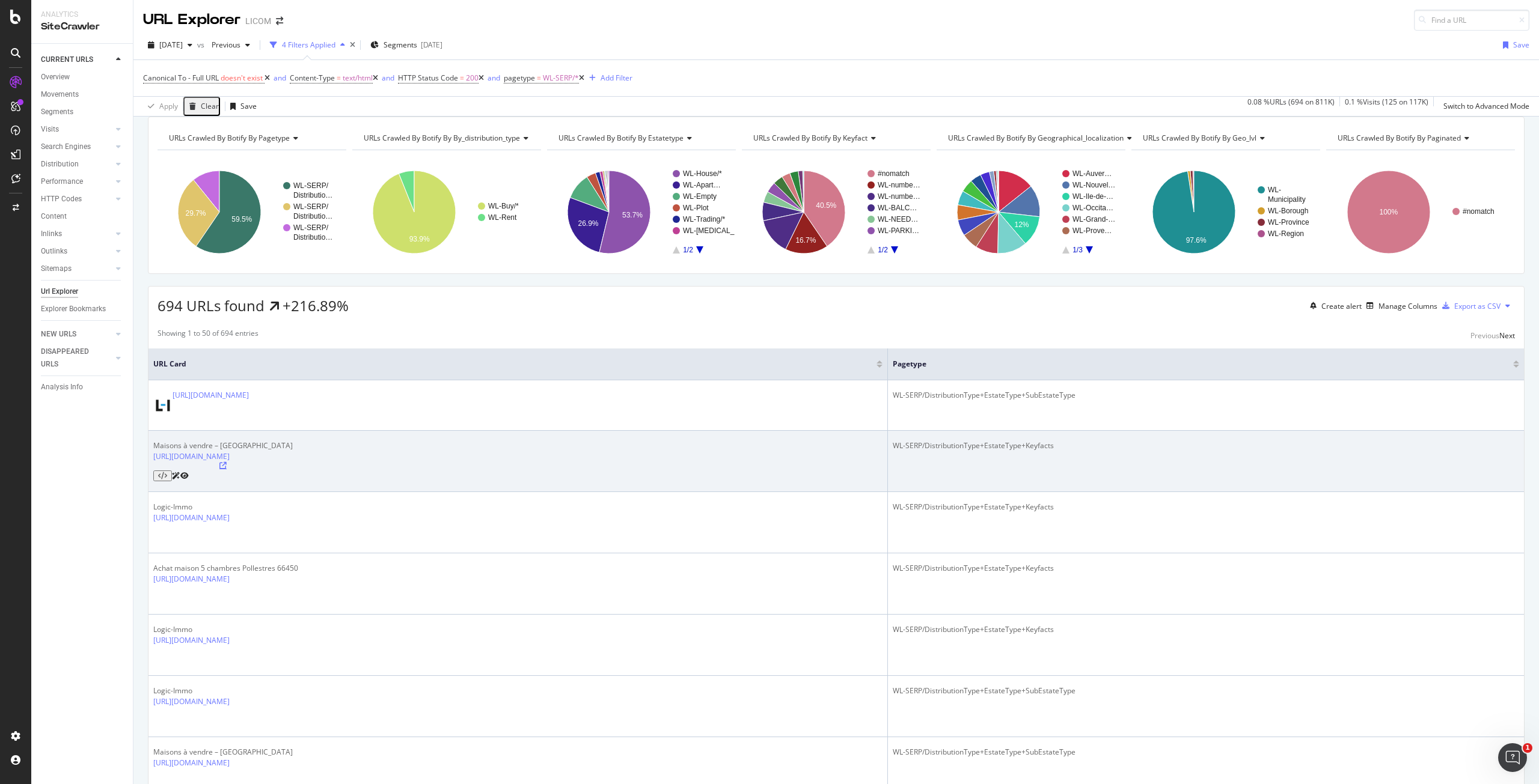
click at [226, 469] on icon at bounding box center [223, 466] width 7 height 7
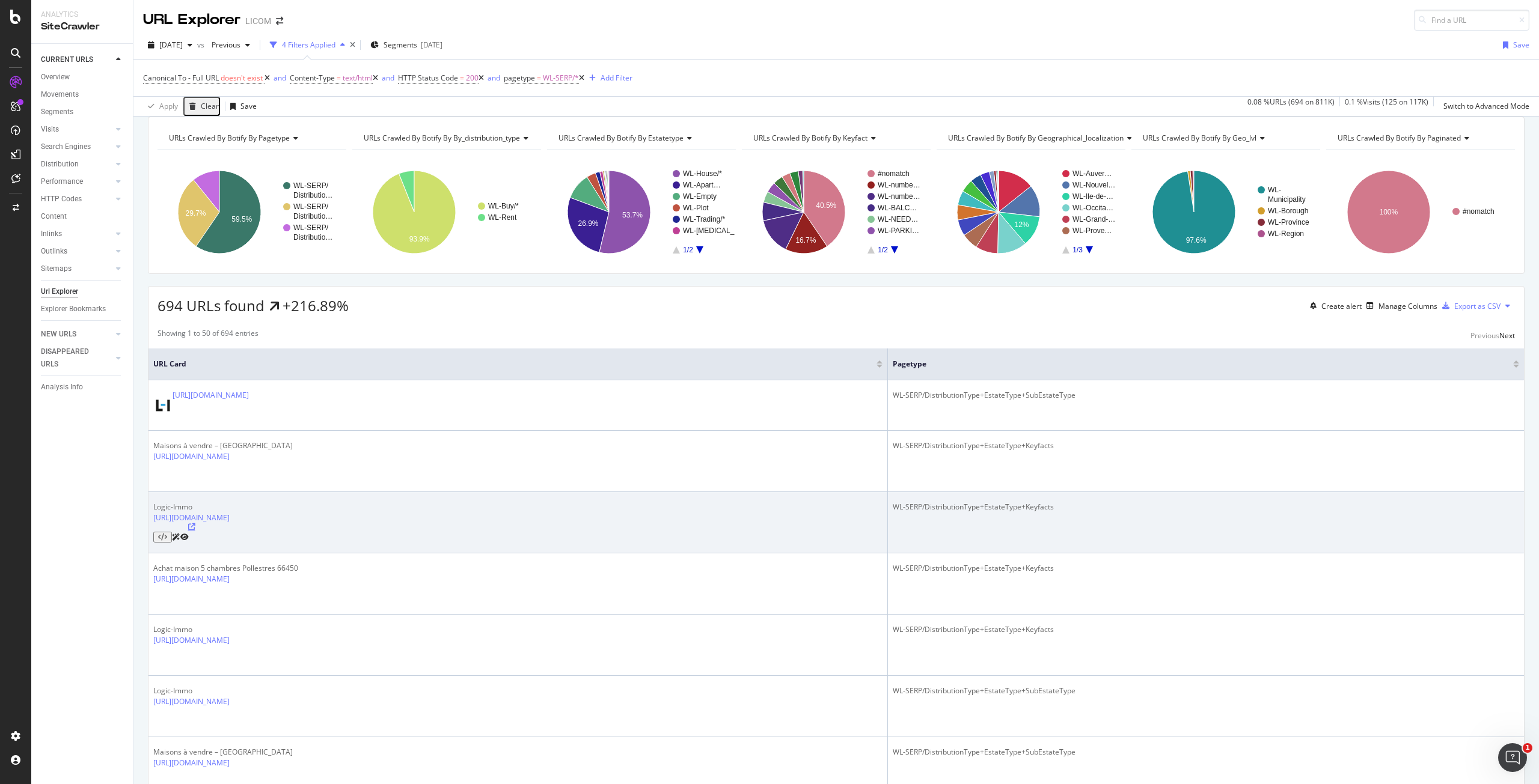
click at [195, 523] on icon at bounding box center [192, 527] width 7 height 7
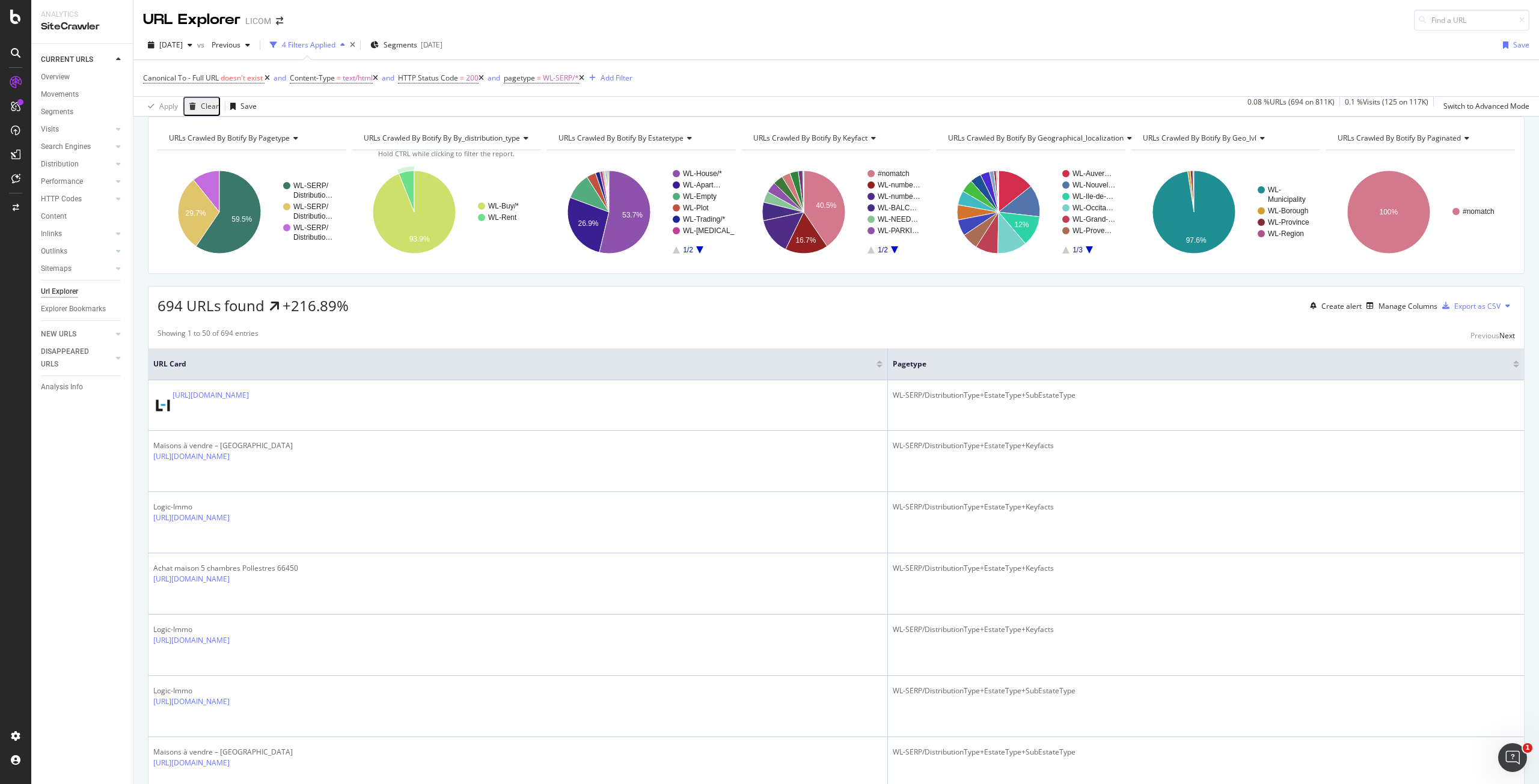
drag, startPoint x: 62, startPoint y: 289, endPoint x: 0, endPoint y: 80, distance: 218.0
click at [62, 289] on div "Url Explorer" at bounding box center [59, 292] width 37 height 13
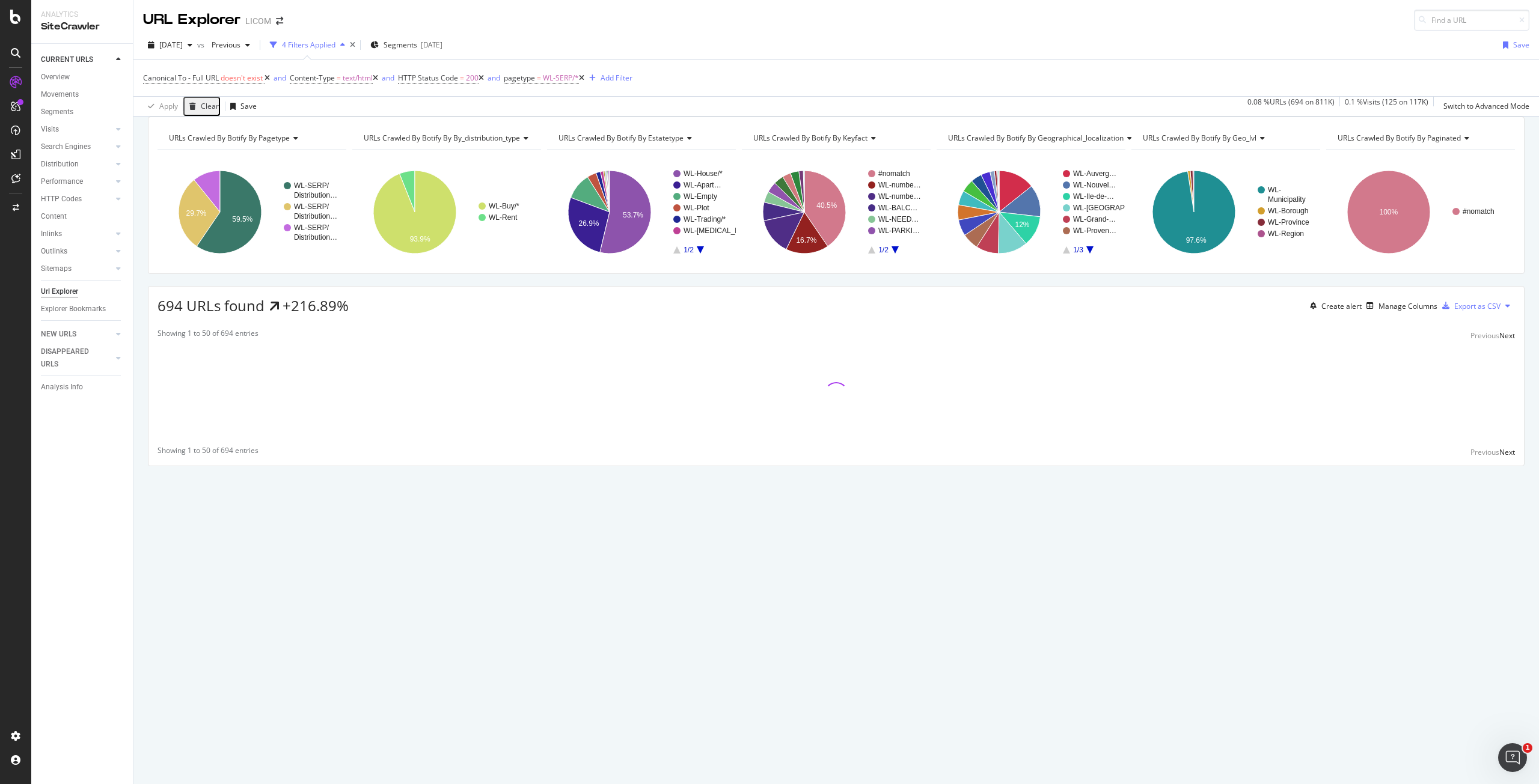
click at [270, 76] on icon at bounding box center [267, 78] width 6 height 7
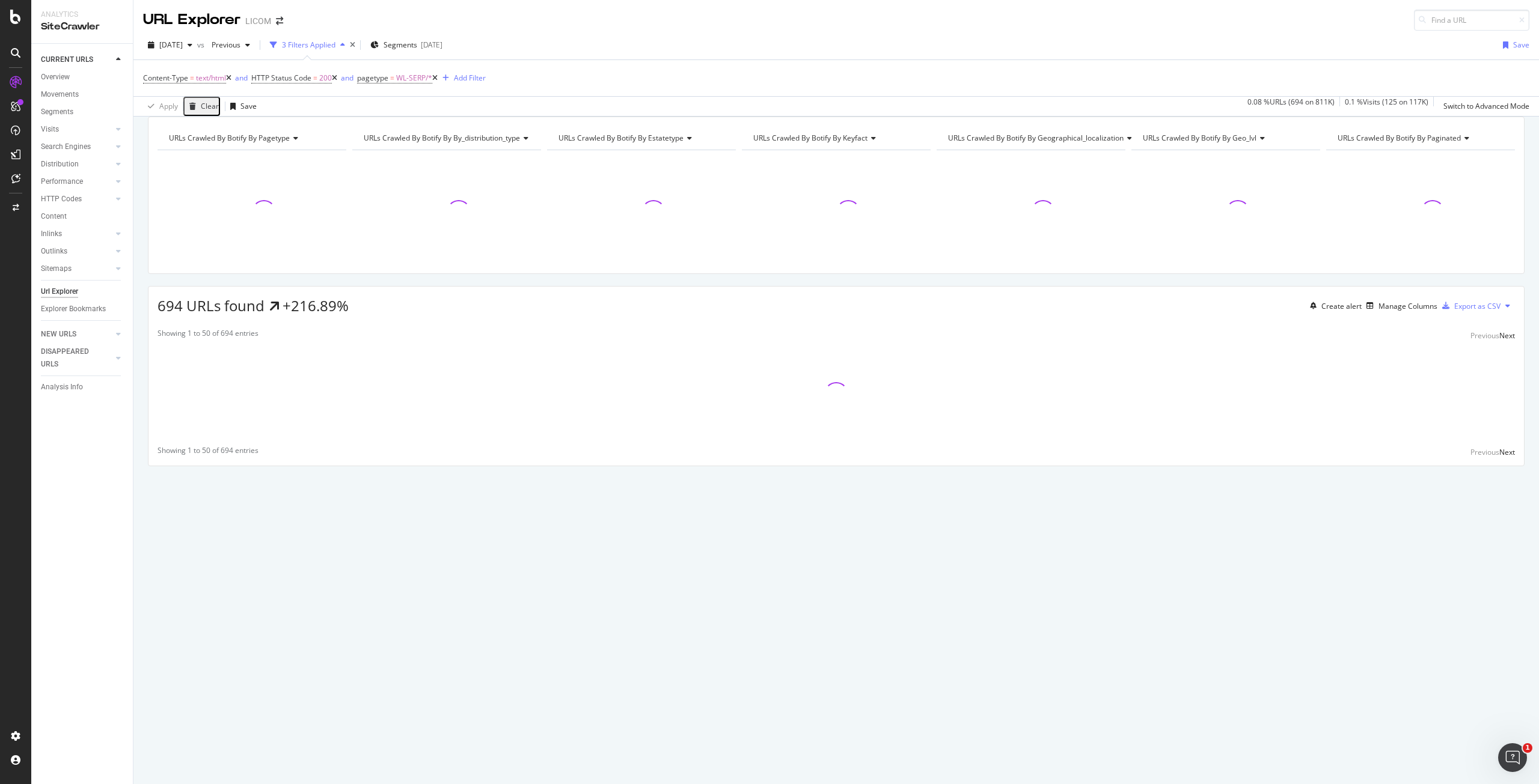
click at [229, 78] on icon at bounding box center [228, 78] width 6 height 7
click at [229, 78] on icon at bounding box center [226, 78] width 6 height 7
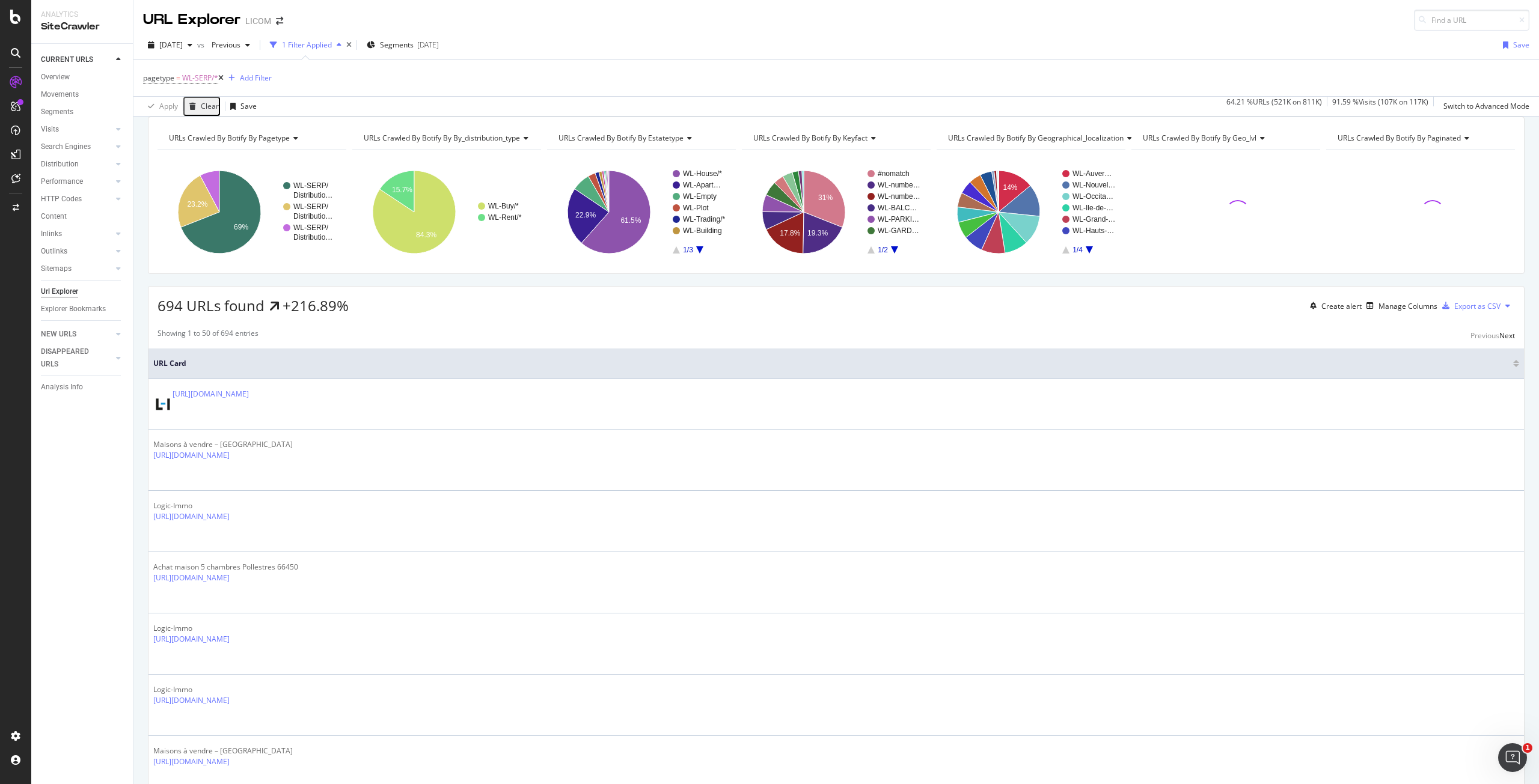
click at [220, 76] on icon at bounding box center [221, 78] width 6 height 7
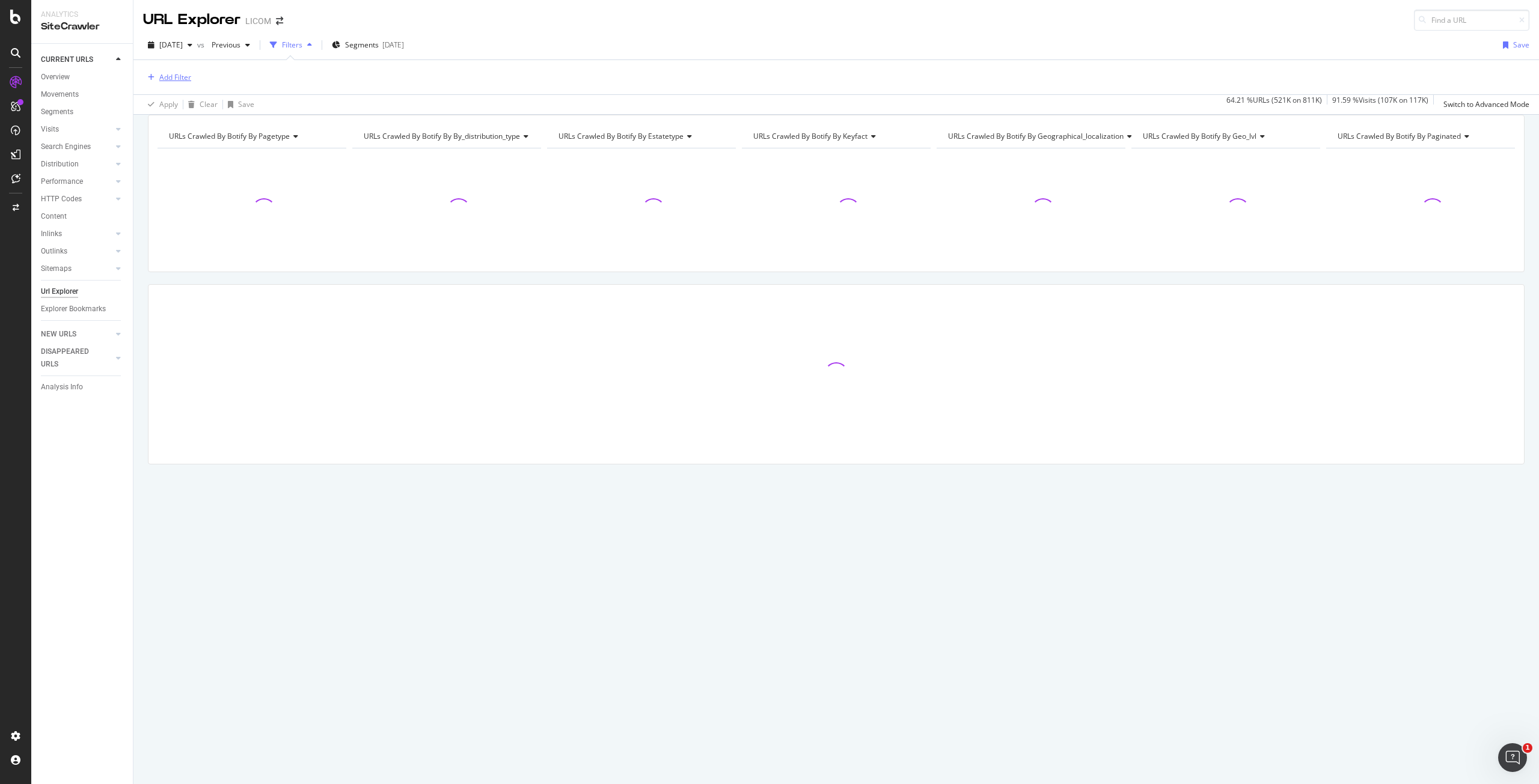
click at [165, 76] on div "Add Filter" at bounding box center [175, 77] width 32 height 10
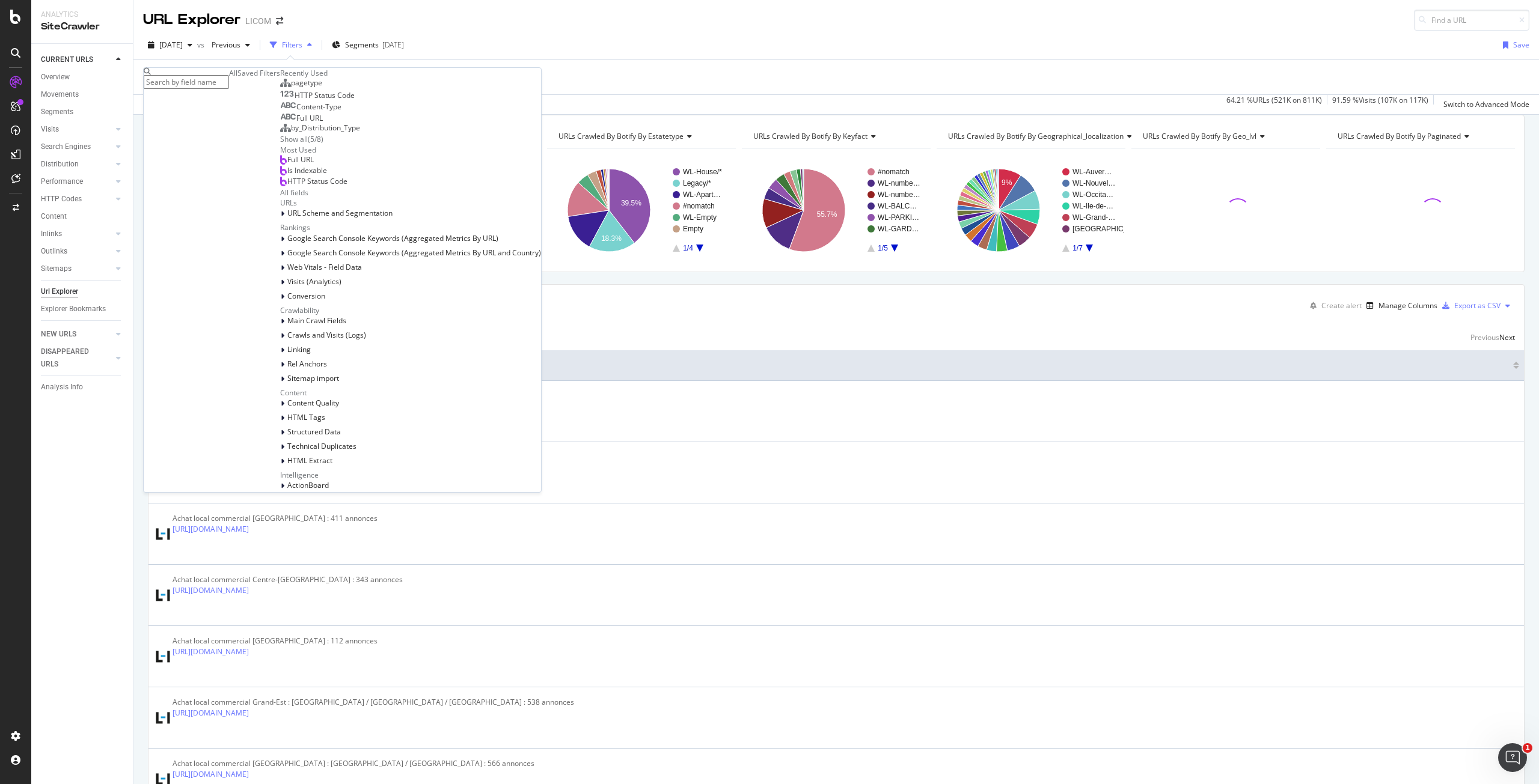
click at [280, 123] on div "Full URL" at bounding box center [302, 119] width 43 height 10
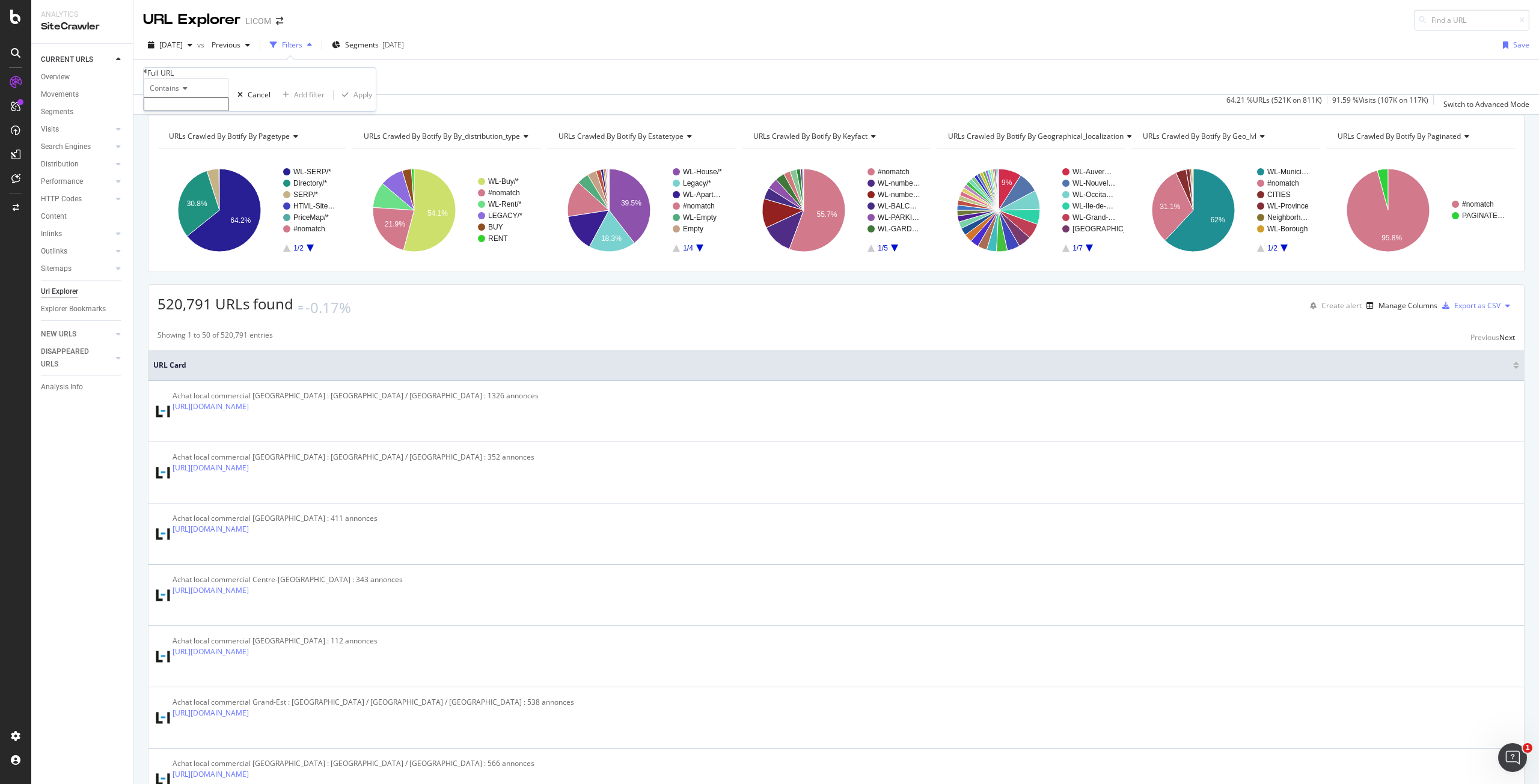
click at [229, 111] on input "text" at bounding box center [187, 104] width 86 height 14
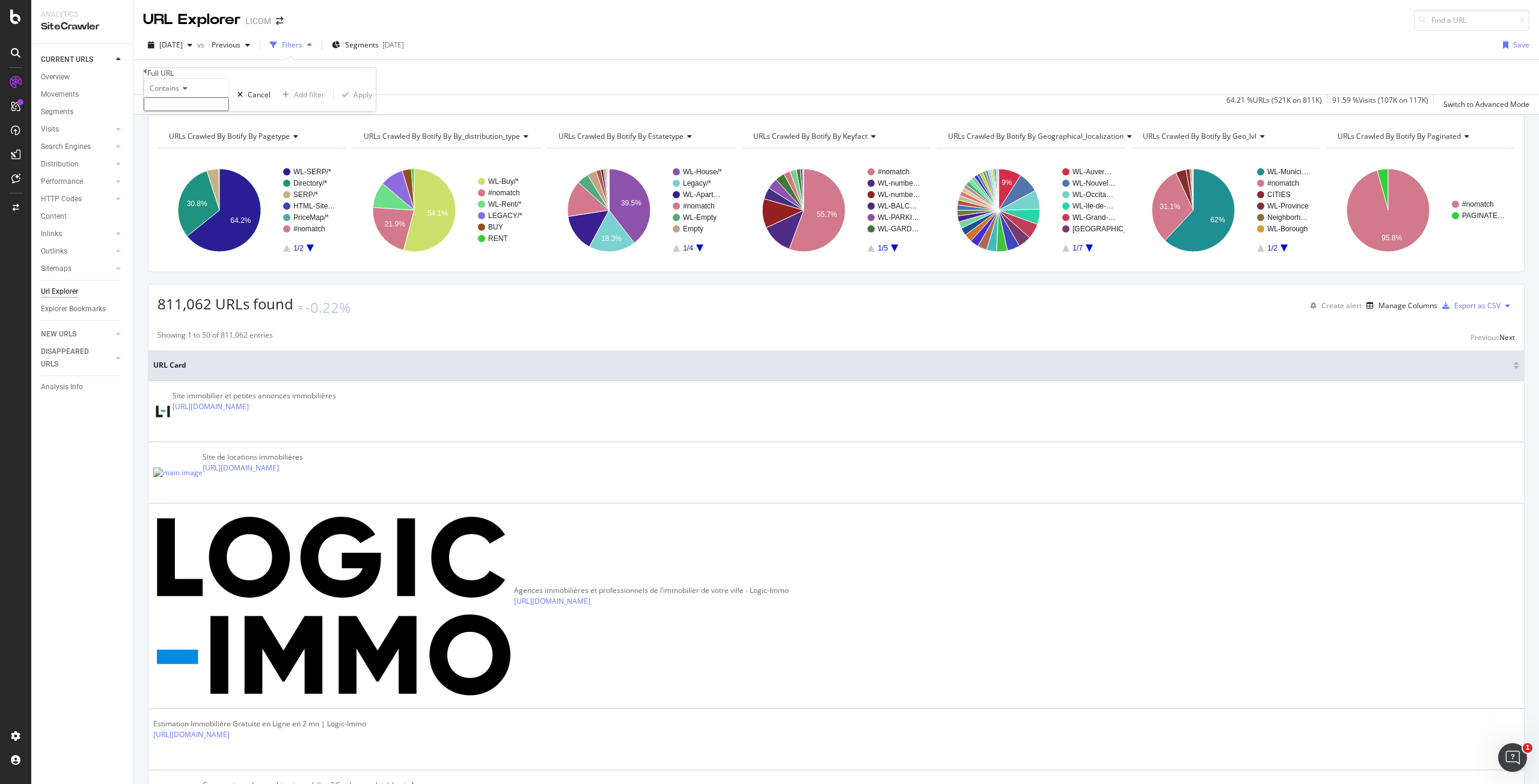
paste input "https://www.logic-immo.com/recherche-immo/lv/immobilier/ile-de-france/paris-75/…"
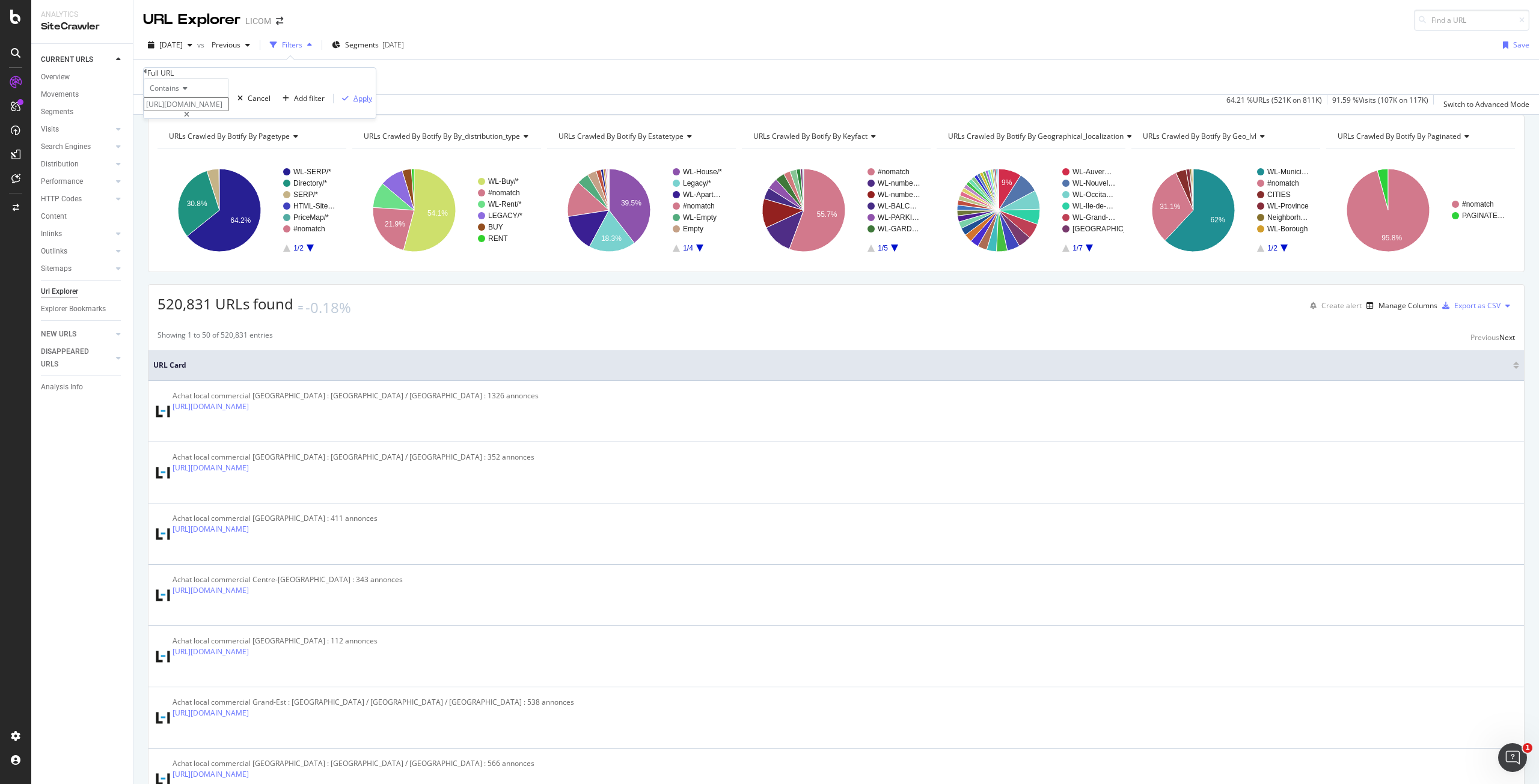
type input "https://www.logic-immo.com/recherche-immo/lv/immobilier/ile-de-france/paris-75/…"
click at [354, 103] on div "Apply" at bounding box center [363, 98] width 18 height 10
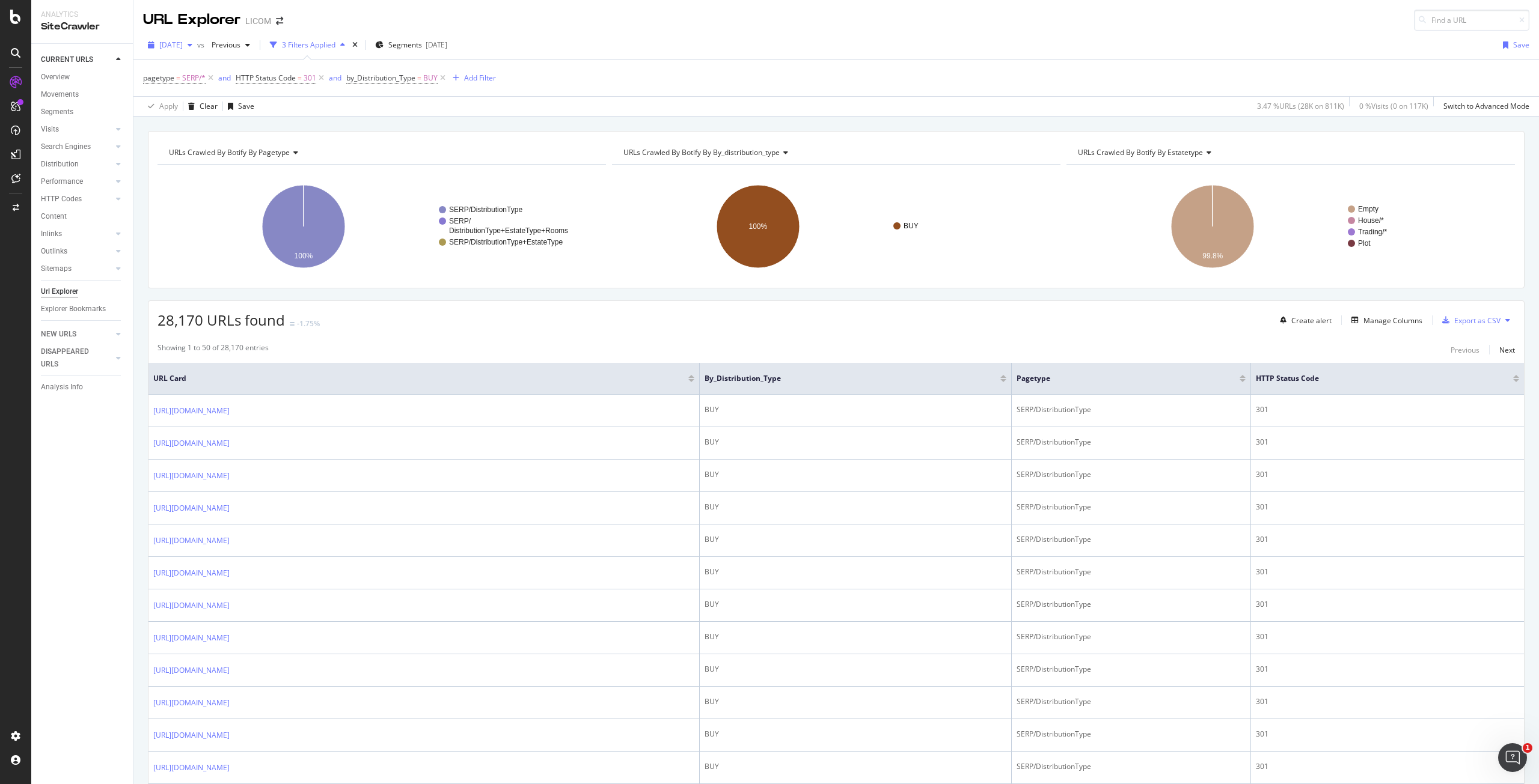
click at [183, 45] on span "[DATE]" at bounding box center [171, 45] width 23 height 10
click at [708, 31] on div "2025 Sep. 12th vs Previous 3 Filters Applied Segments 2025-09-11 Save pagetype …" at bounding box center [836, 73] width 1405 height 86
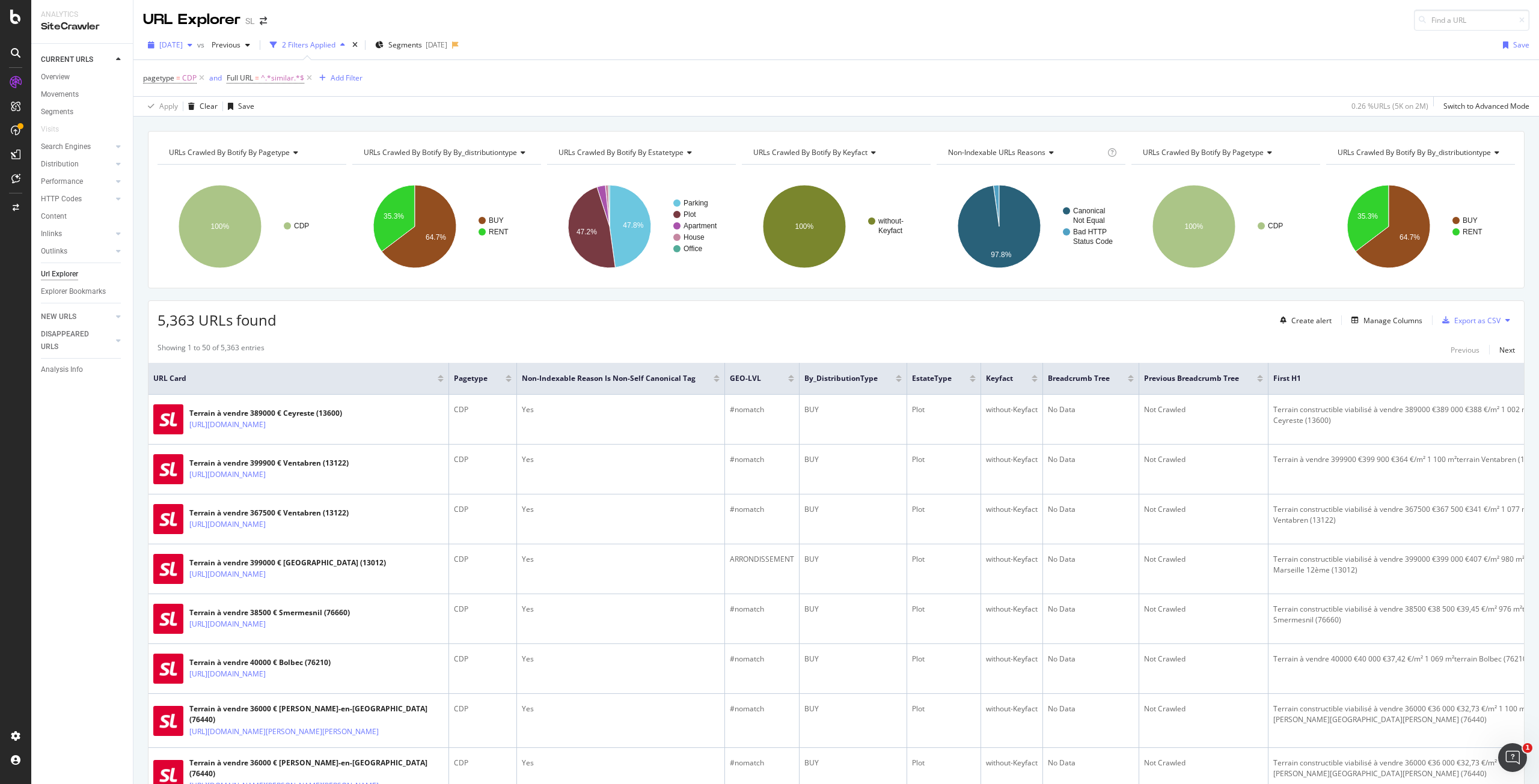
click at [183, 45] on span "[DATE]" at bounding box center [171, 45] width 23 height 10
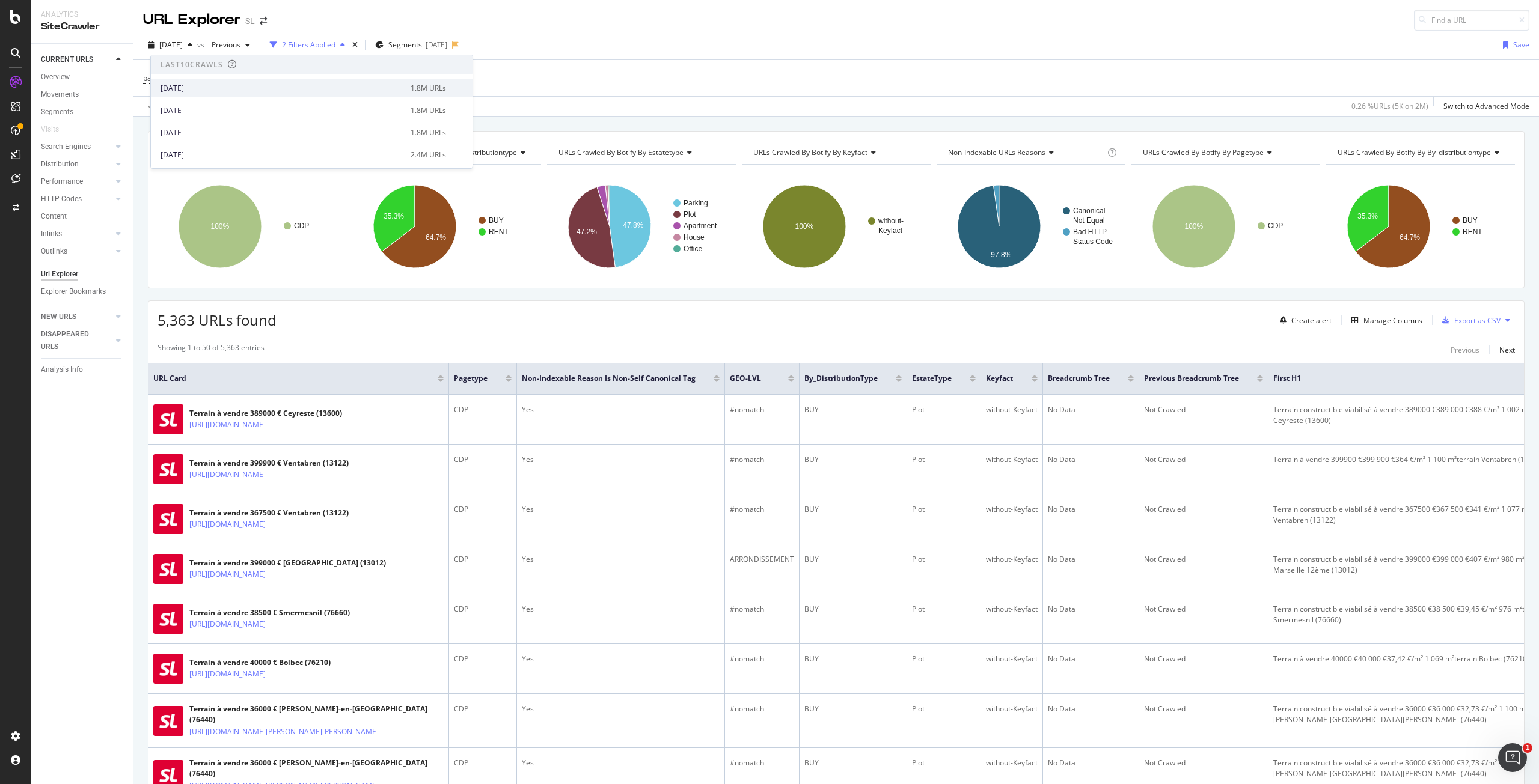
click at [190, 86] on div "[DATE]" at bounding box center [281, 89] width 243 height 11
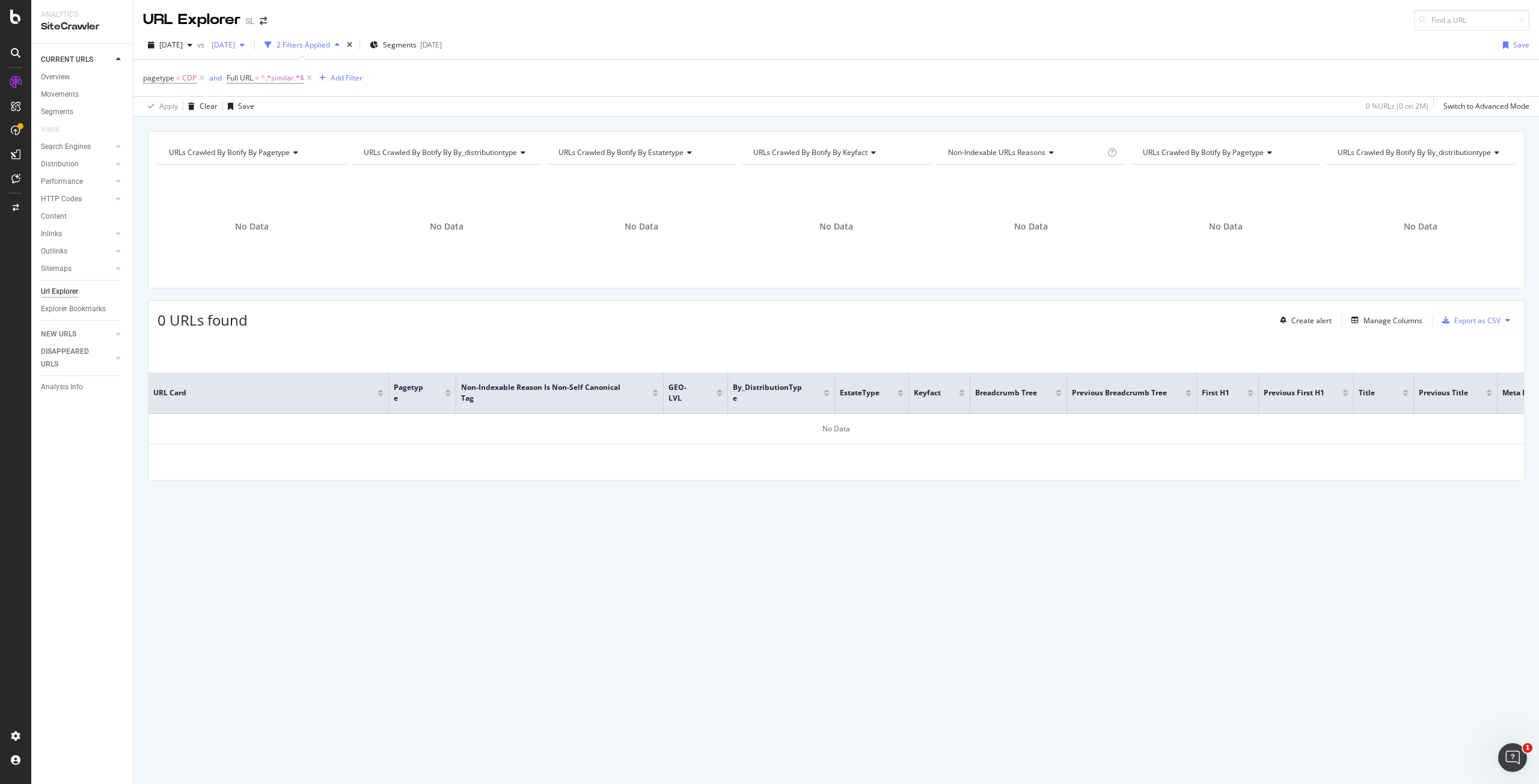
click at [235, 45] on span "[DATE]" at bounding box center [221, 45] width 28 height 10
click at [277, 114] on div "[DATE]" at bounding box center [351, 111] width 243 height 11
